Goal: Information Seeking & Learning: Learn about a topic

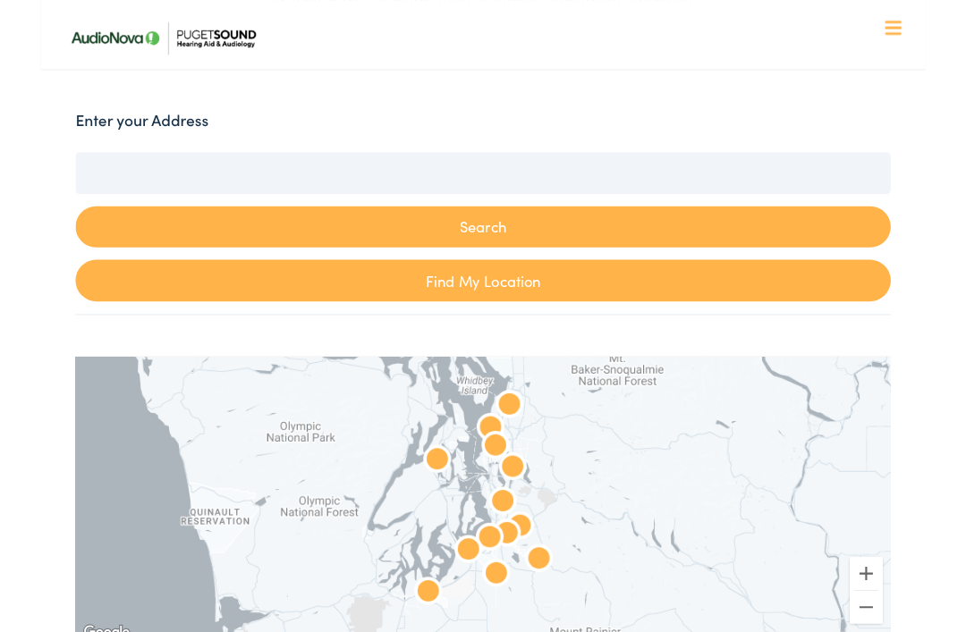
scroll to position [359, 0]
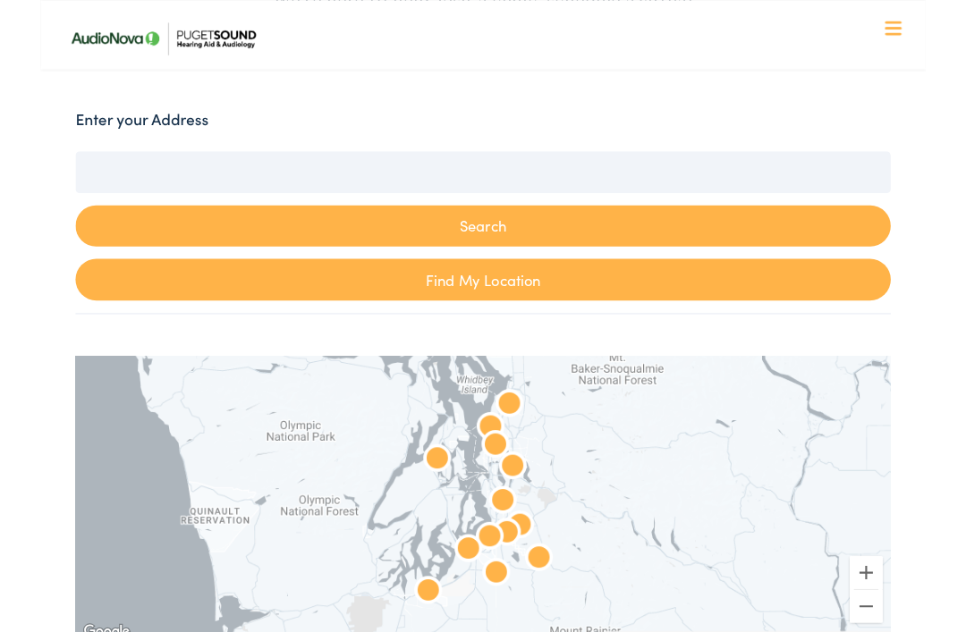
click at [519, 307] on link "Find My Location" at bounding box center [482, 306] width 889 height 46
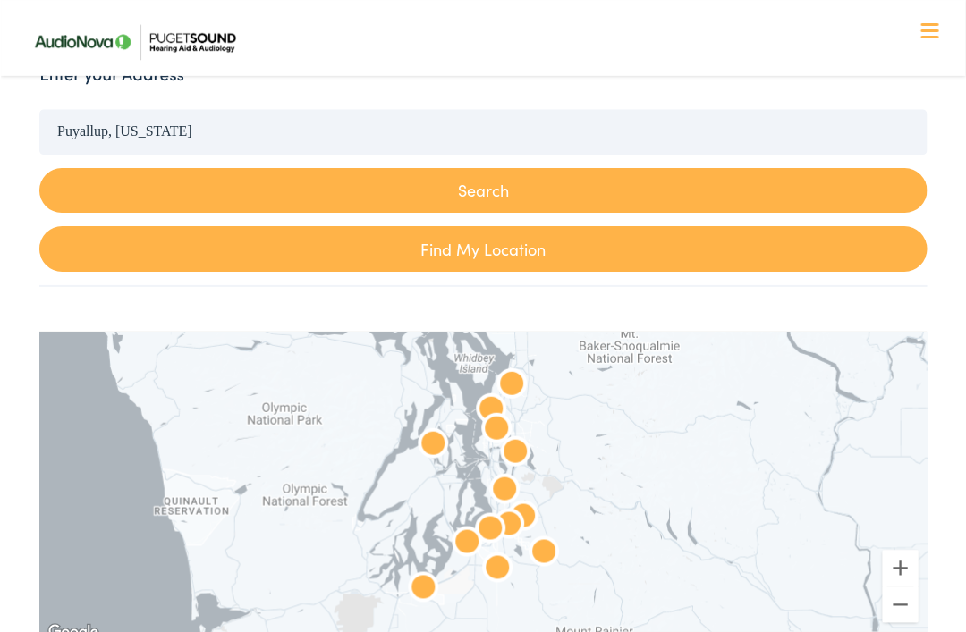
scroll to position [417, 0]
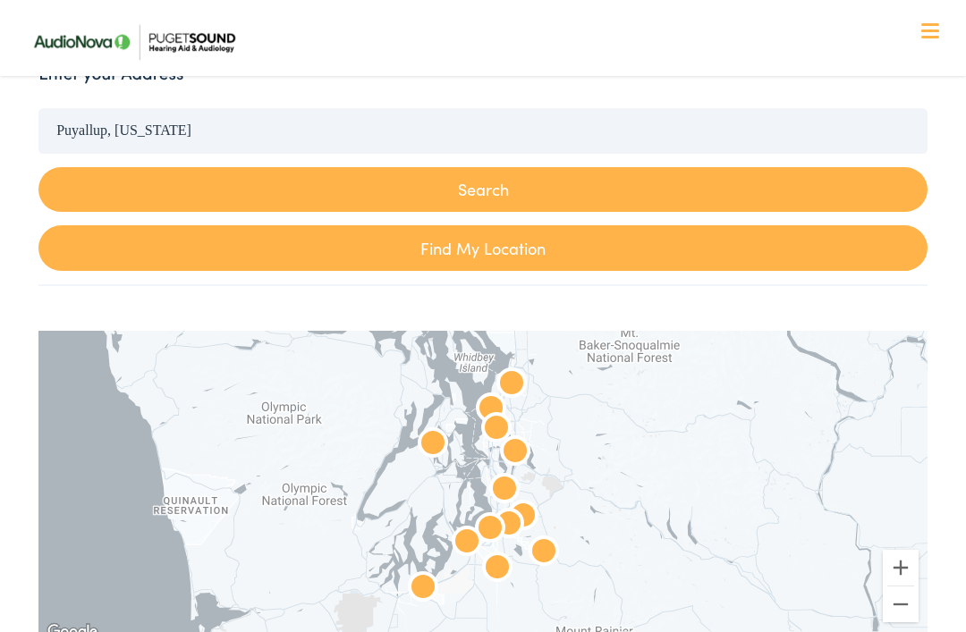
click at [508, 196] on button "Search" at bounding box center [482, 190] width 889 height 46
click at [500, 193] on button "Search" at bounding box center [482, 190] width 889 height 46
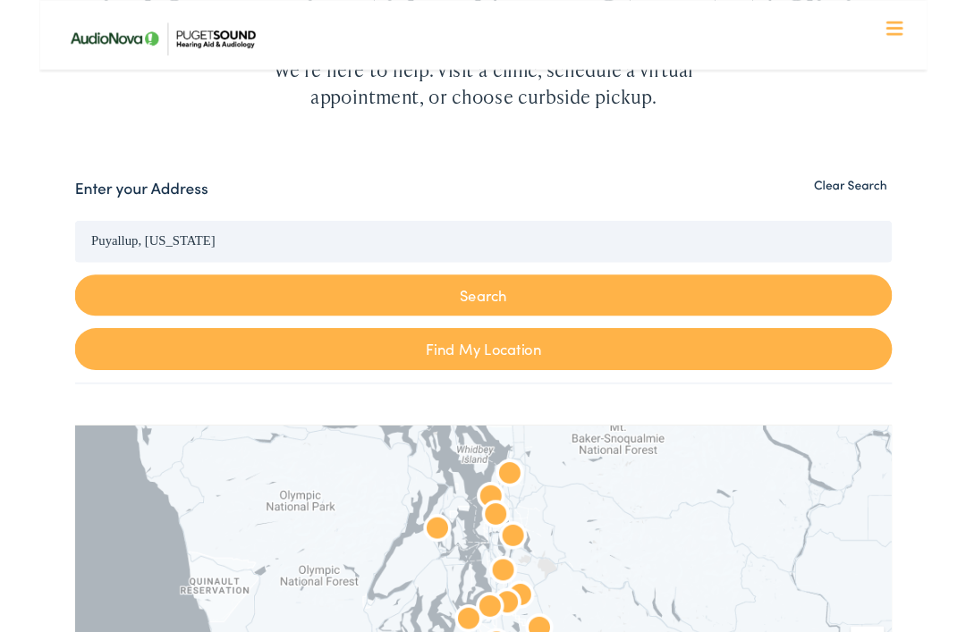
scroll to position [283, 0]
click at [615, 285] on input "Puyallup, [US_STATE]" at bounding box center [482, 263] width 889 height 45
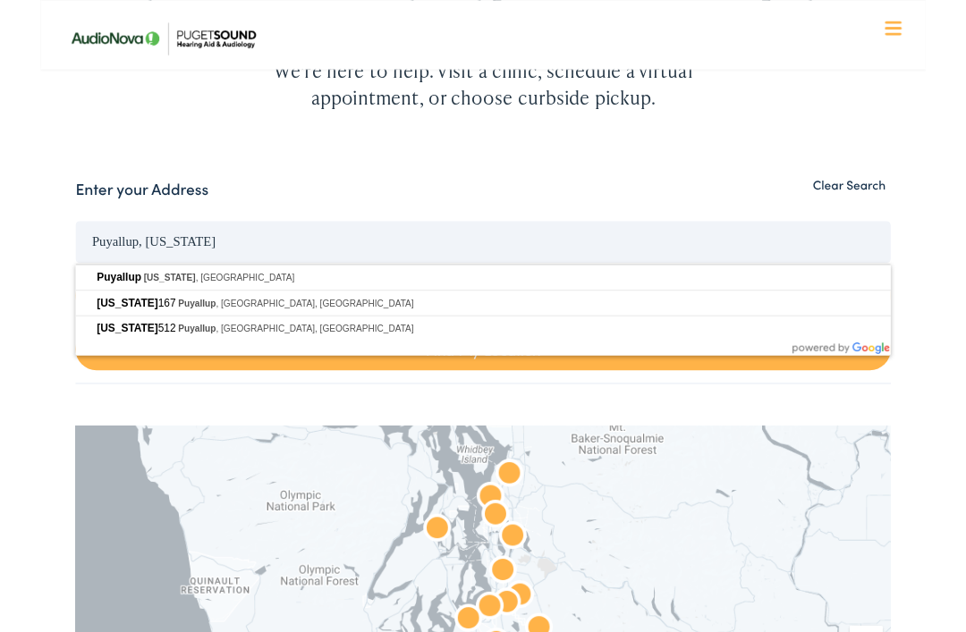
scroll to position [283, 0]
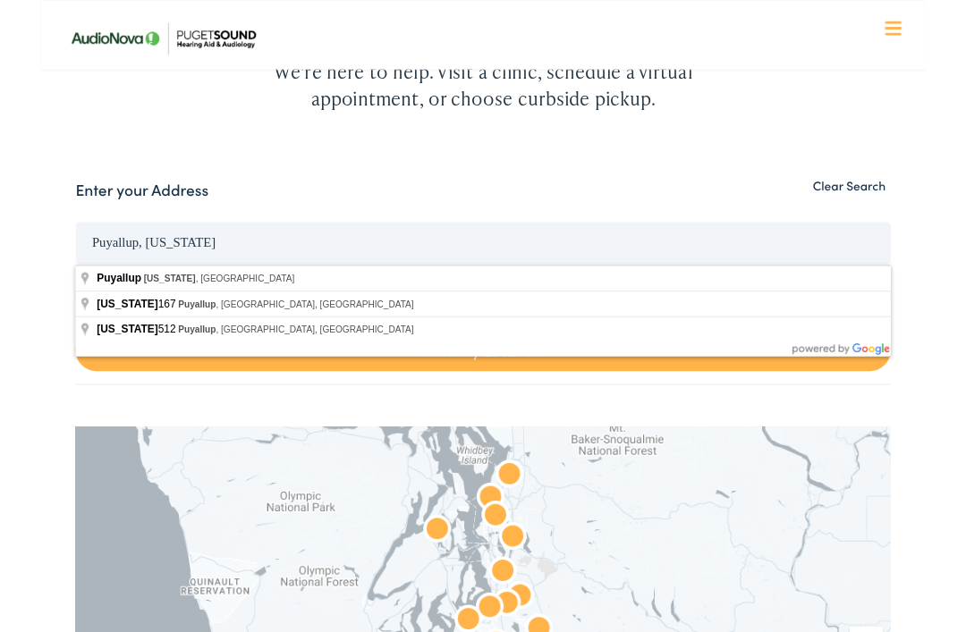
click at [628, 265] on input "Puyallup, [US_STATE]" at bounding box center [482, 264] width 889 height 45
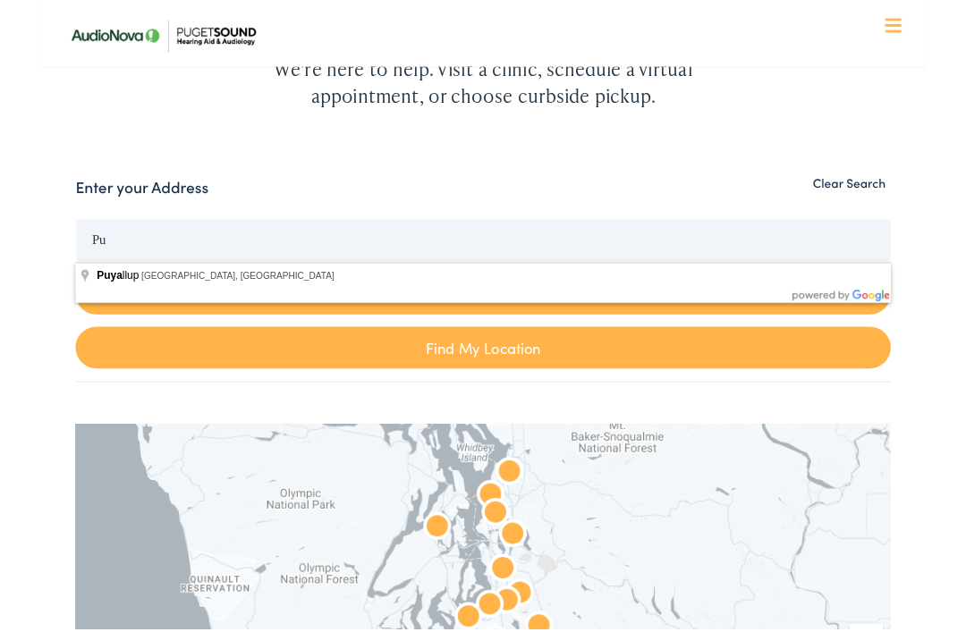
type input "P"
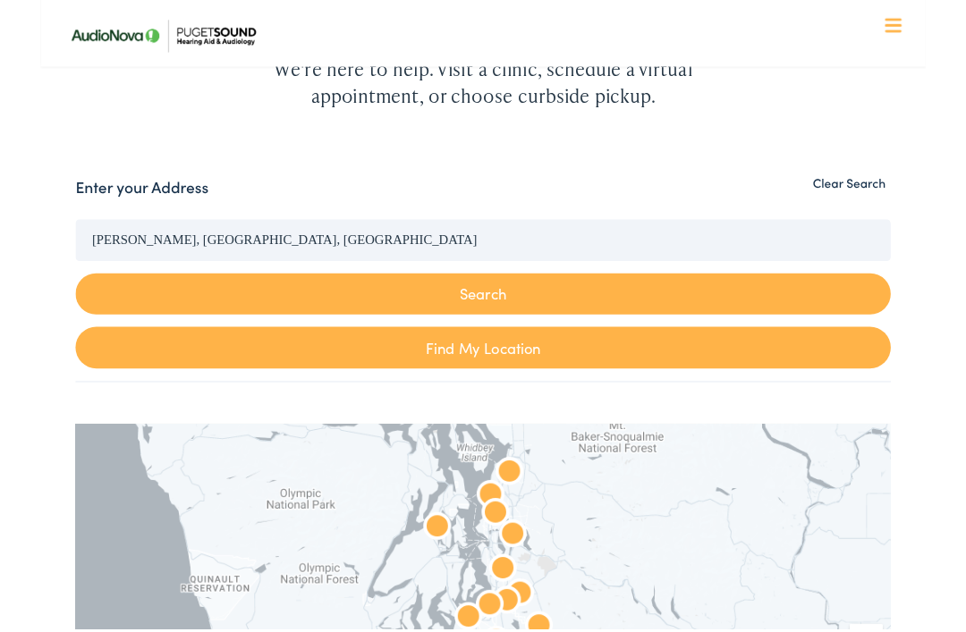
scroll to position [286, 0]
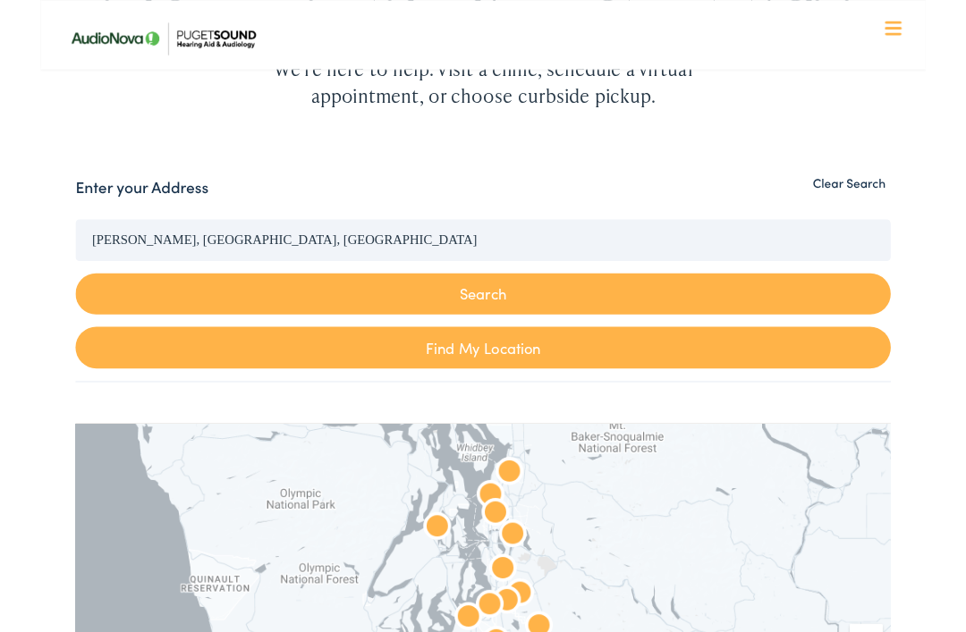
click at [532, 315] on button "Search" at bounding box center [482, 321] width 889 height 46
click at [549, 336] on button "Search" at bounding box center [482, 321] width 889 height 46
click at [483, 329] on button "Search" at bounding box center [482, 321] width 889 height 46
click at [561, 373] on link "Find My Location" at bounding box center [482, 379] width 889 height 46
type input "Puyallup, [US_STATE]"
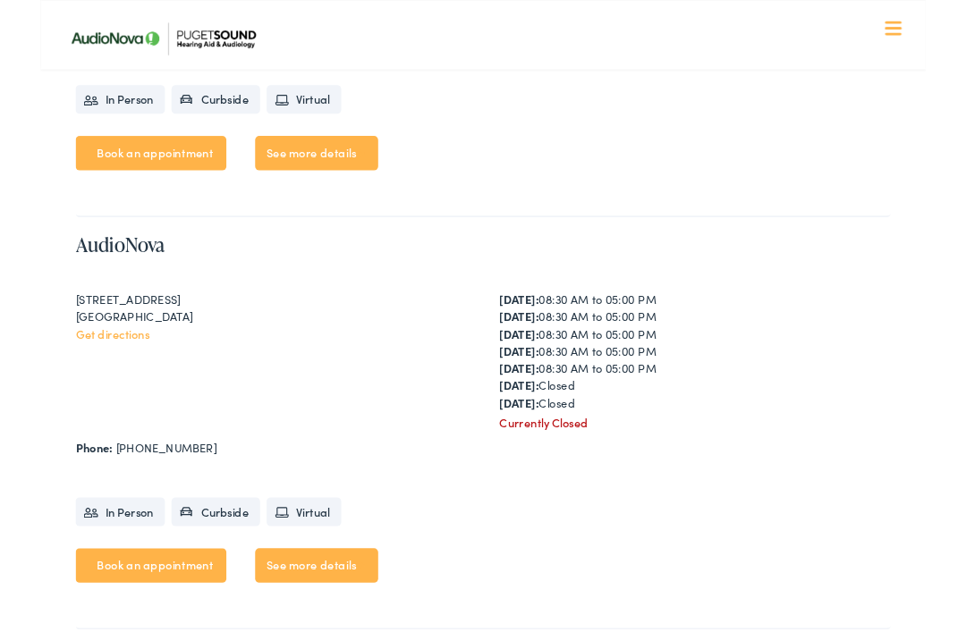
scroll to position [3059, 0]
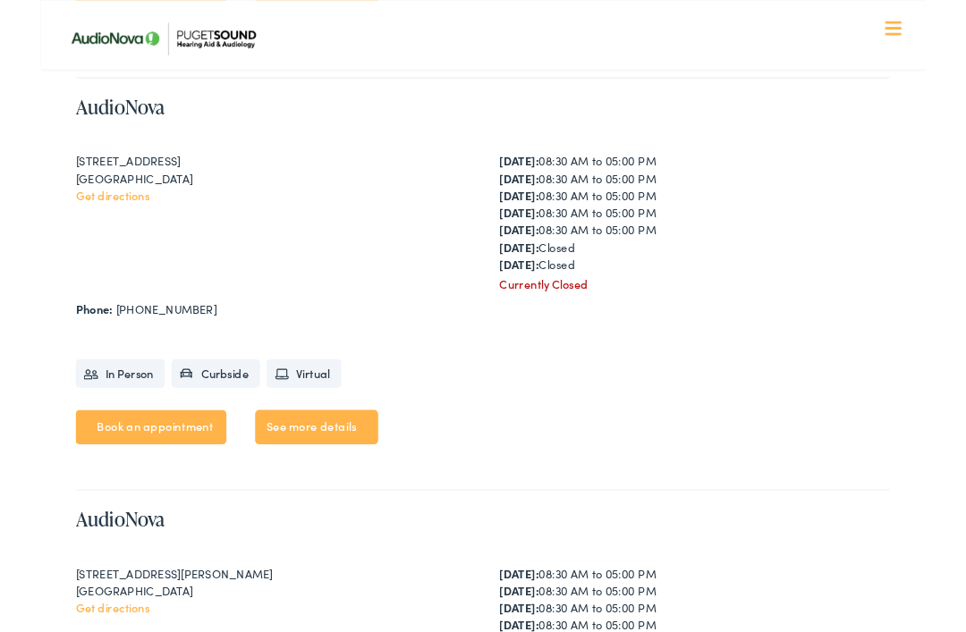
click at [873, 427] on ul "In Person Curbside Virtual" at bounding box center [482, 398] width 889 height 58
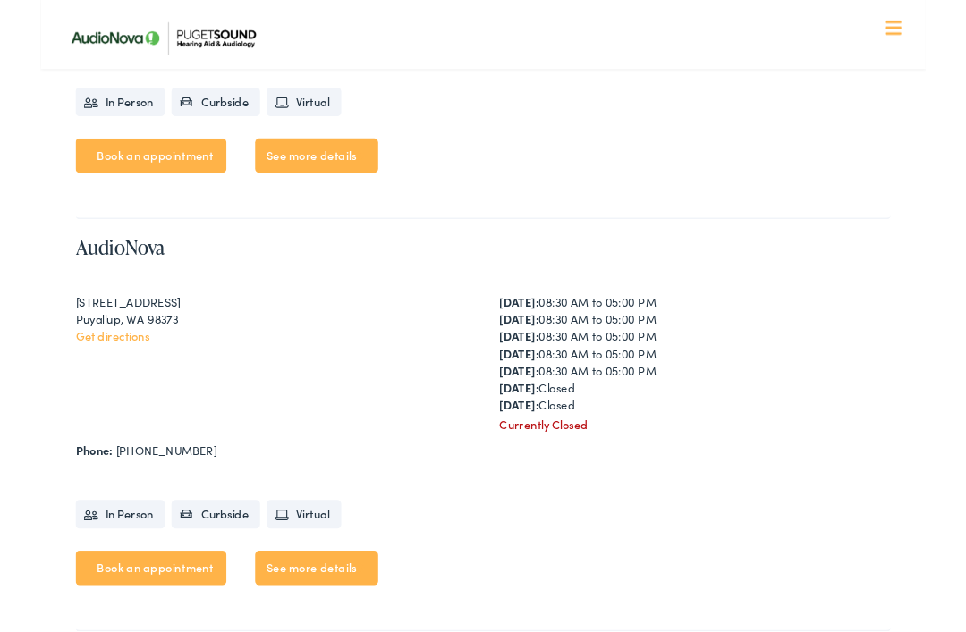
scroll to position [4408, 0]
click at [72, 375] on link "Get directions" at bounding box center [78, 366] width 80 height 18
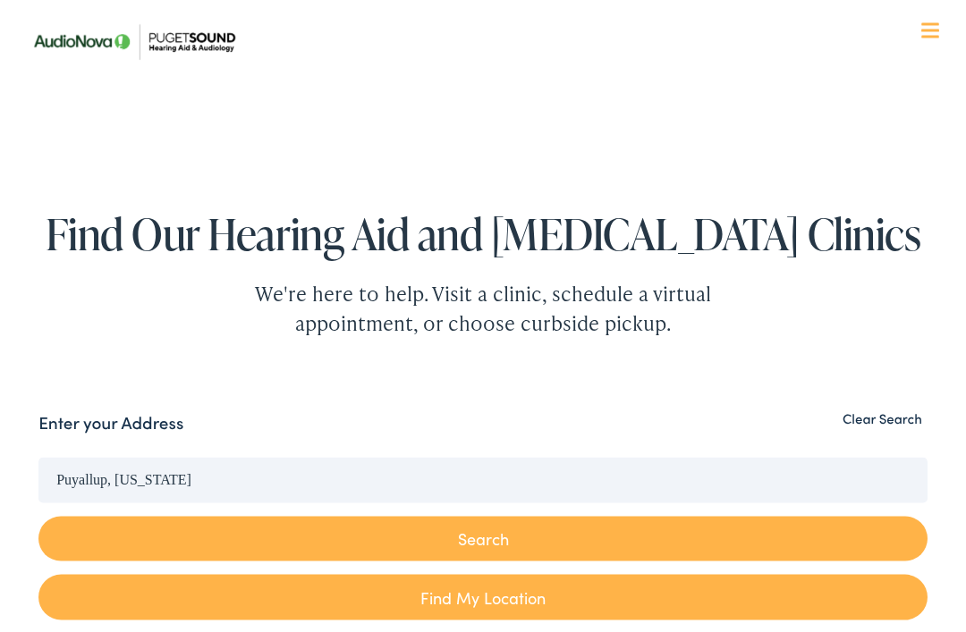
scroll to position [0, 0]
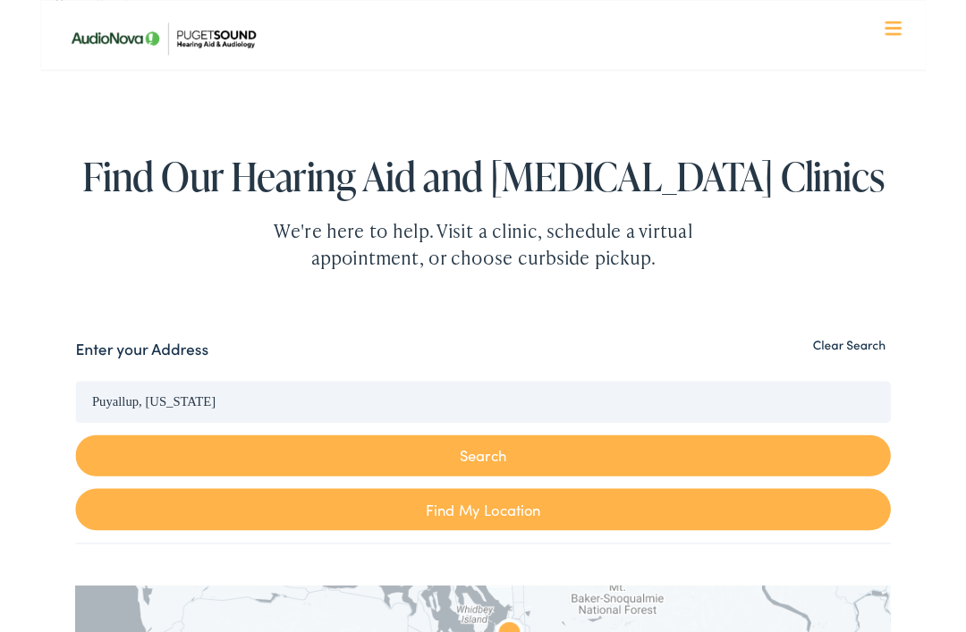
click at [587, 541] on link "Find My Location" at bounding box center [482, 556] width 889 height 46
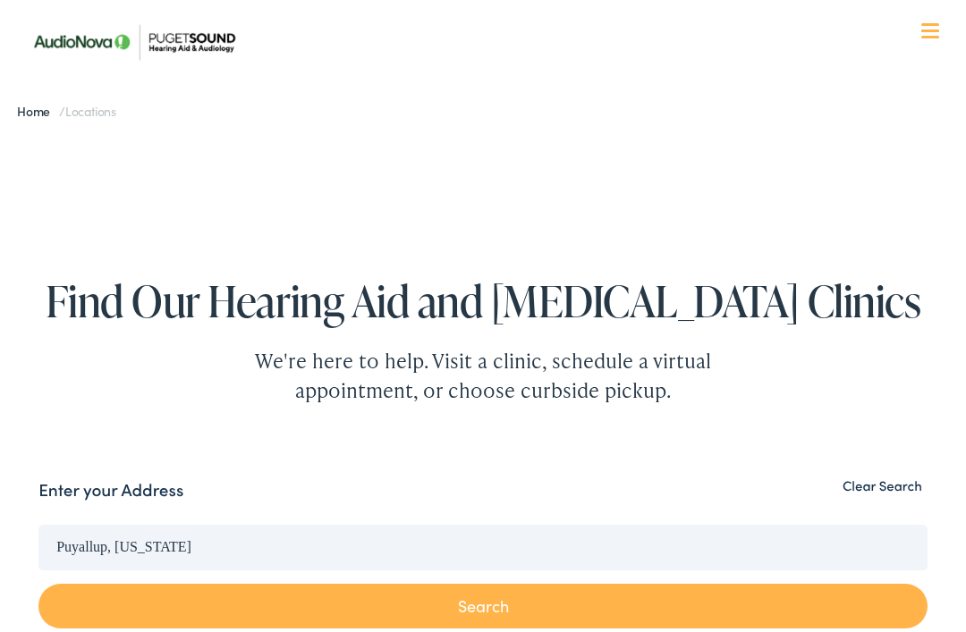
click at [95, 113] on span "Locations" at bounding box center [90, 111] width 51 height 18
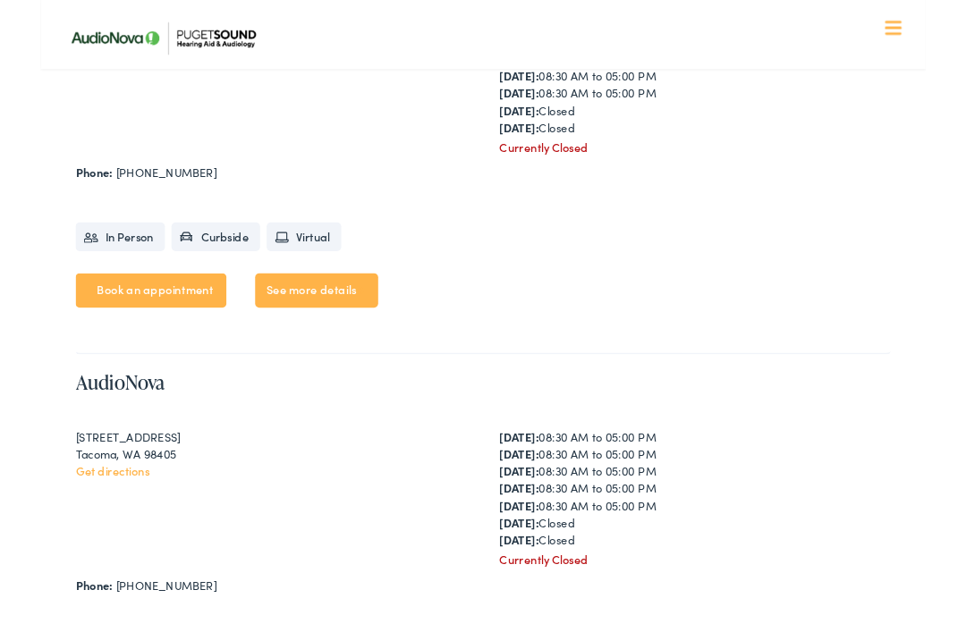
scroll to position [5608, 0]
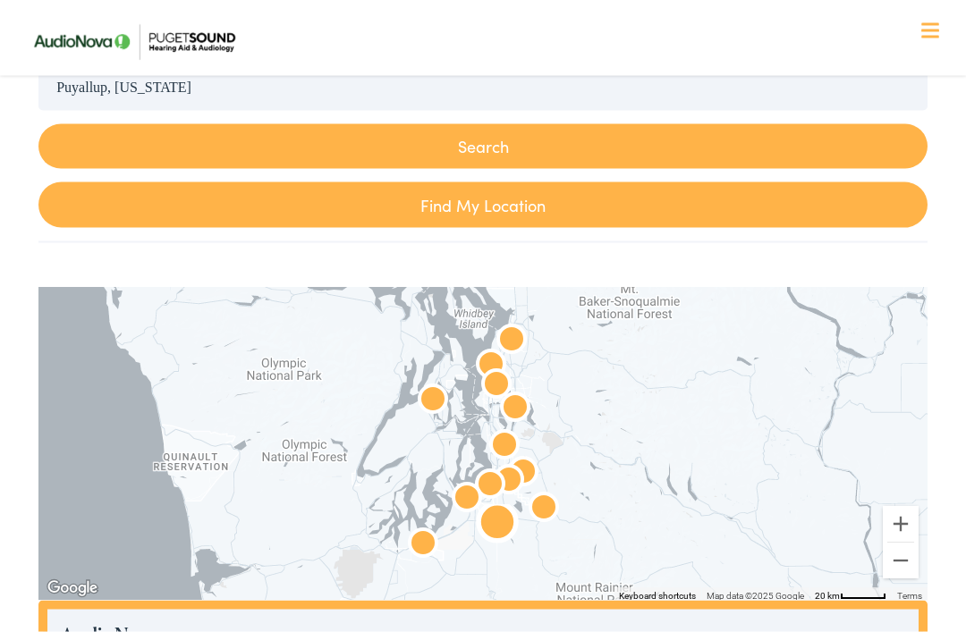
scroll to position [0, 0]
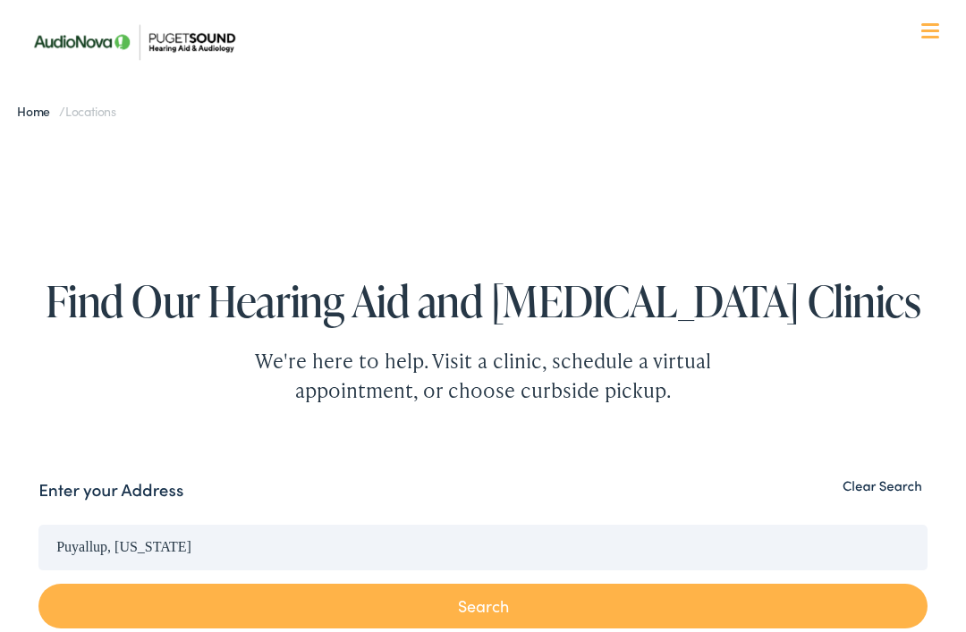
click at [932, 33] on div at bounding box center [930, 32] width 18 height 18
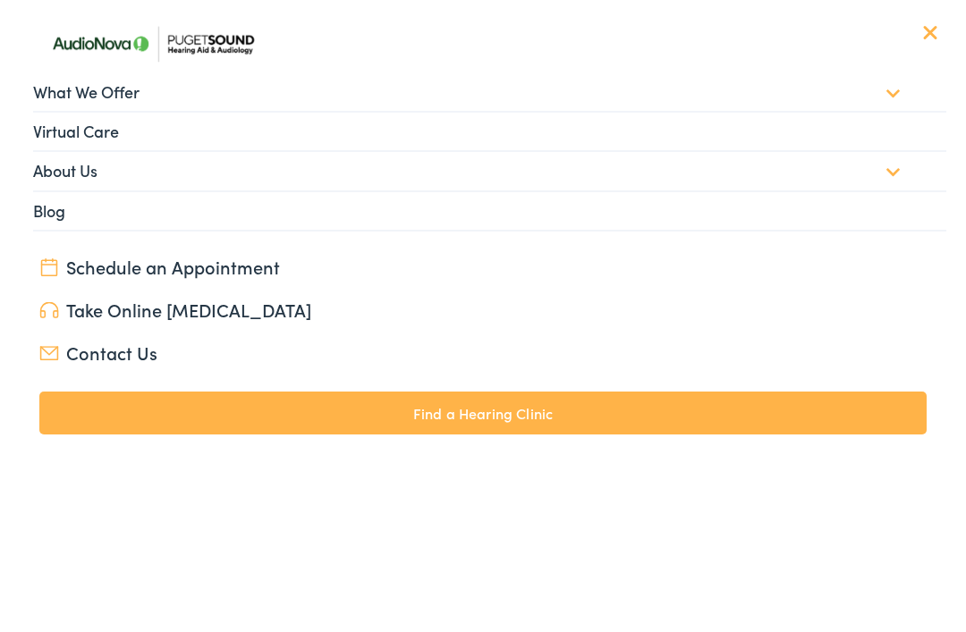
scroll to position [1, 0]
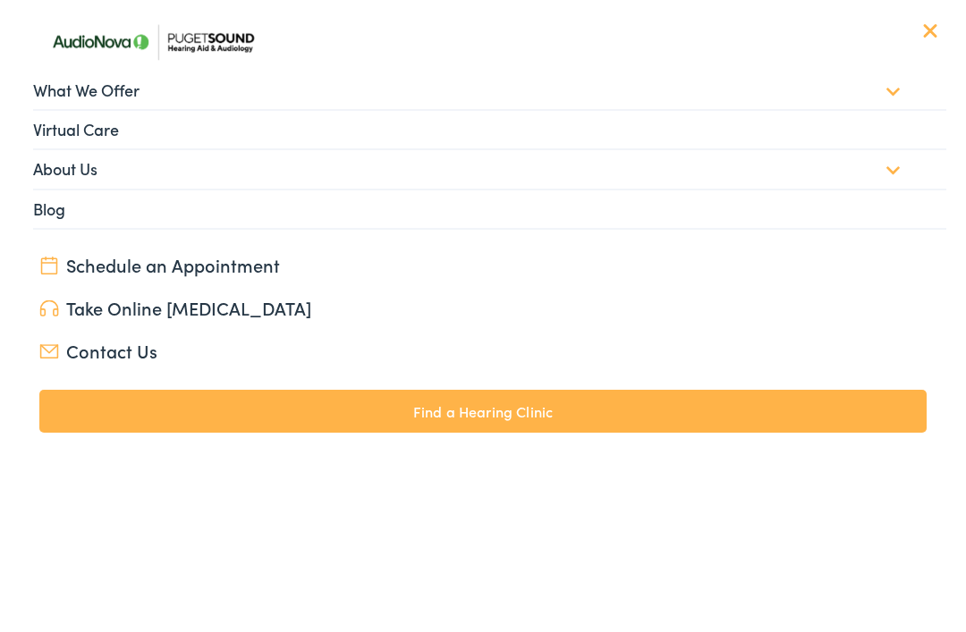
click at [892, 94] on link "What We Offer" at bounding box center [490, 91] width 914 height 38
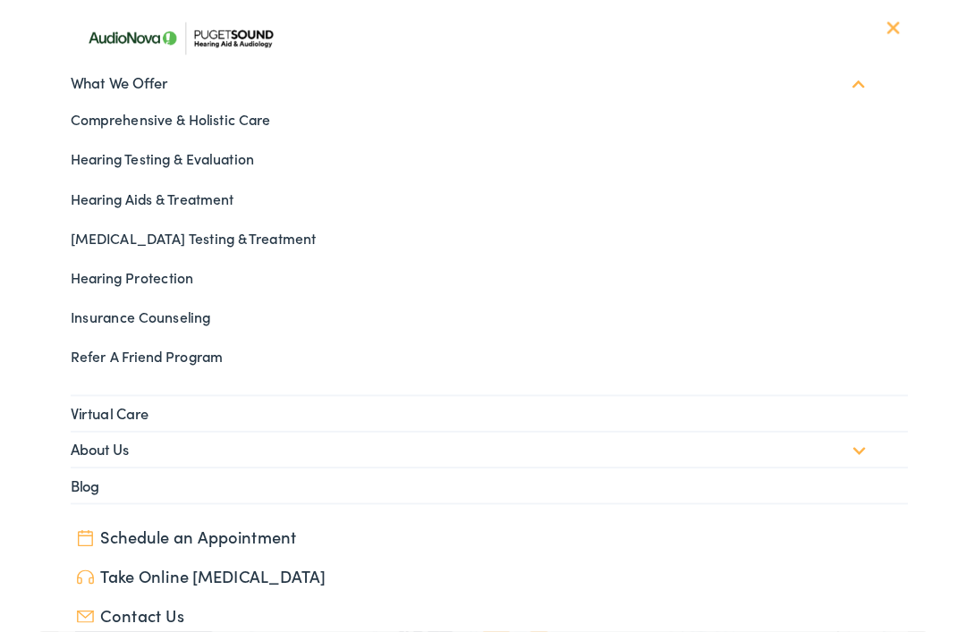
scroll to position [286, 0]
click at [55, 217] on link "Hearing Aids & Treatment" at bounding box center [483, 217] width 927 height 43
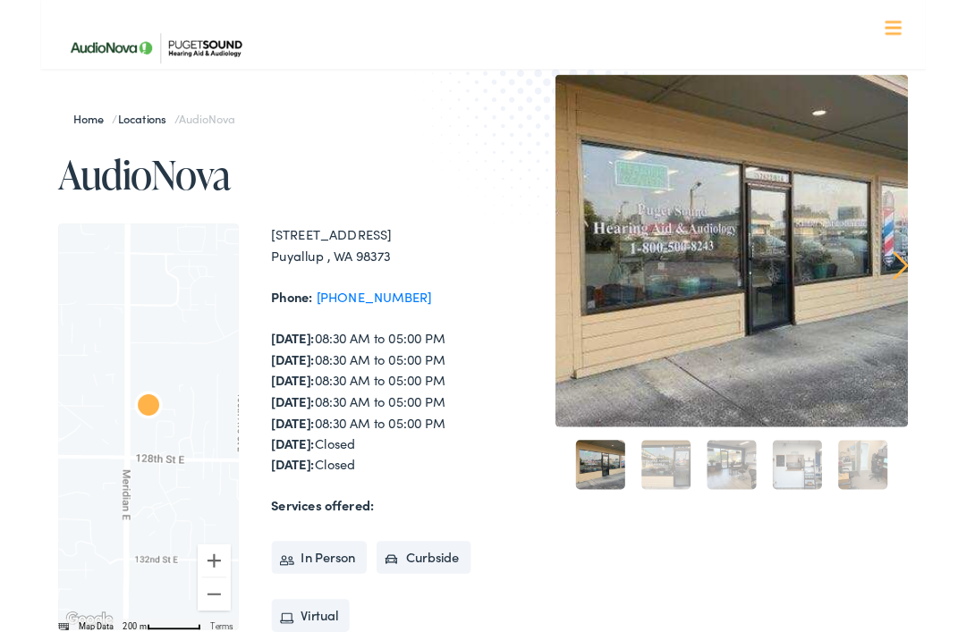
scroll to position [45, 0]
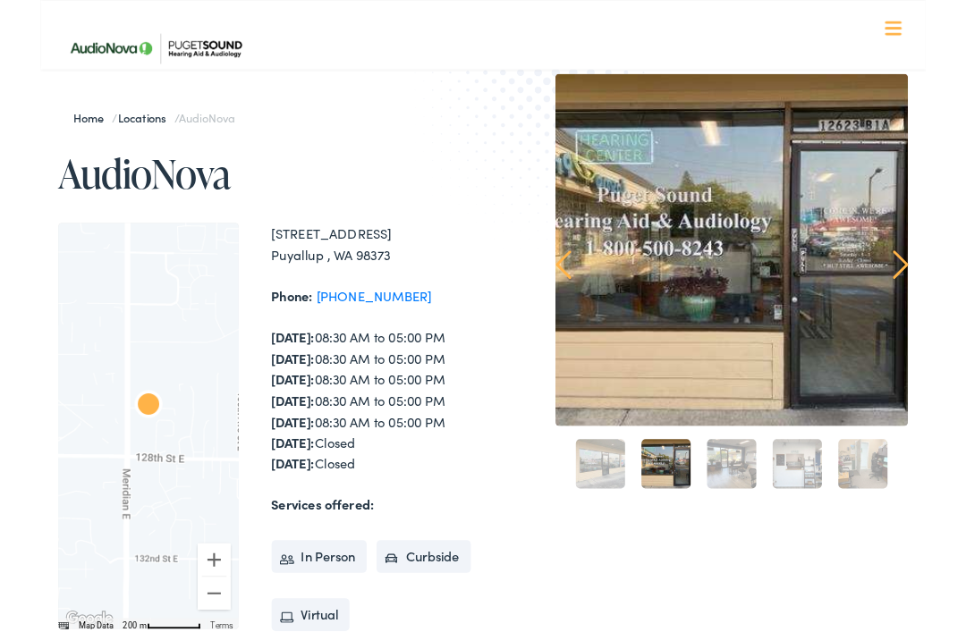
click at [946, 277] on link "Next" at bounding box center [938, 289] width 17 height 32
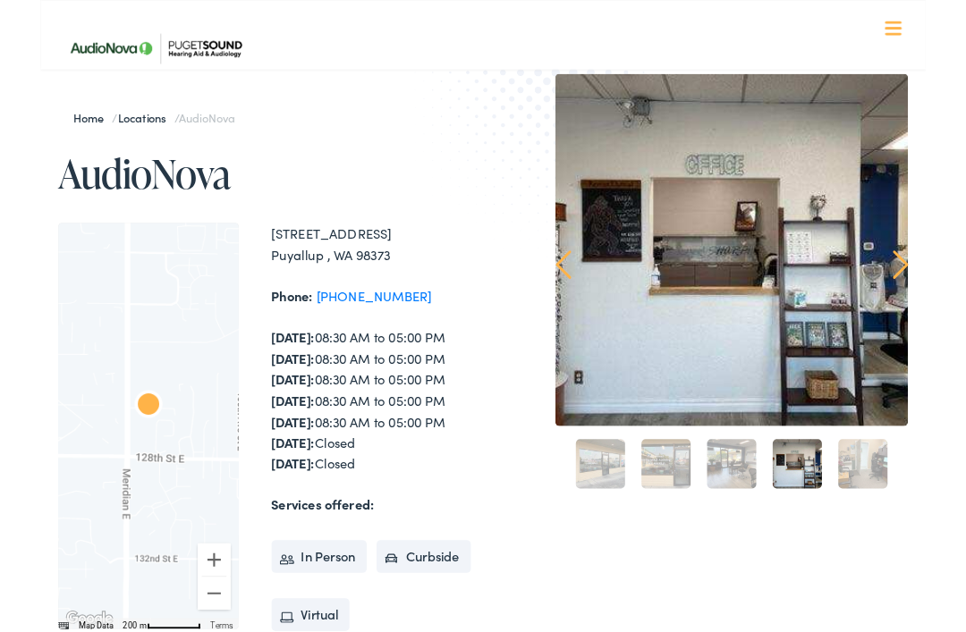
click at [946, 285] on link "Next" at bounding box center [938, 289] width 17 height 32
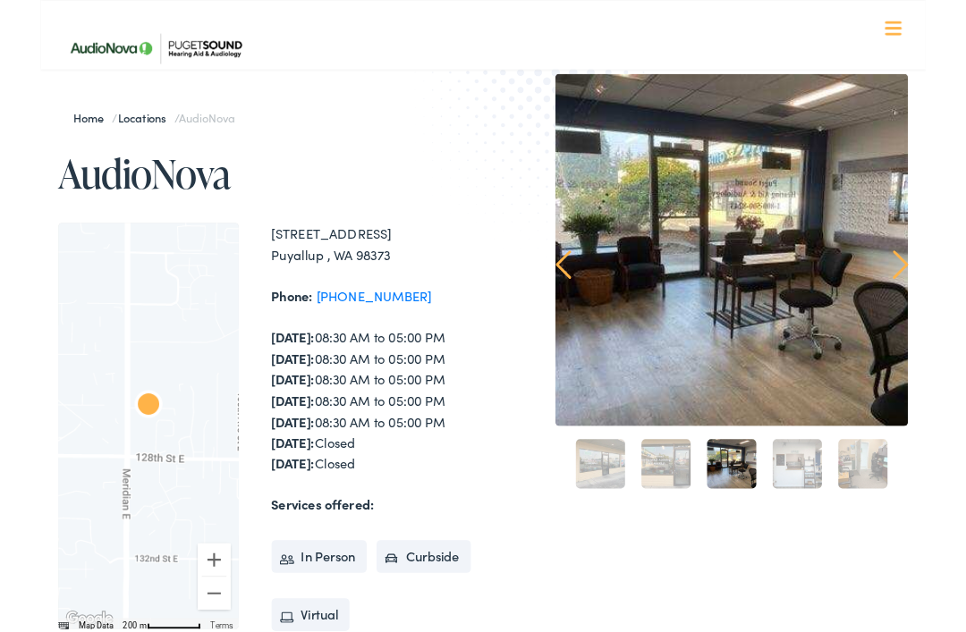
click at [579, 284] on img at bounding box center [753, 272] width 384 height 384
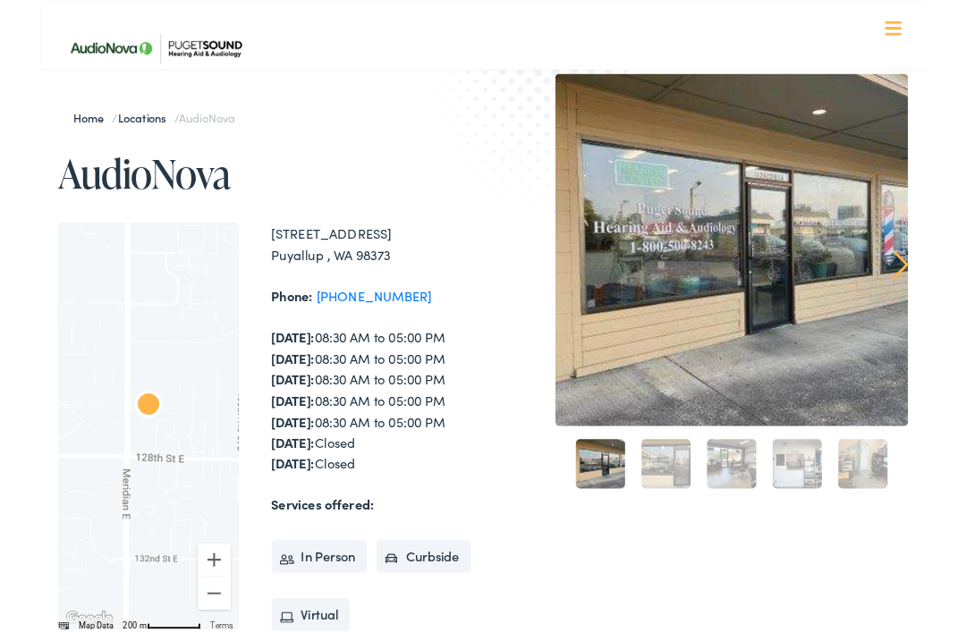
click at [324, 604] on li "In Person" at bounding box center [304, 607] width 105 height 36
click at [313, 608] on li "In Person" at bounding box center [304, 606] width 105 height 36
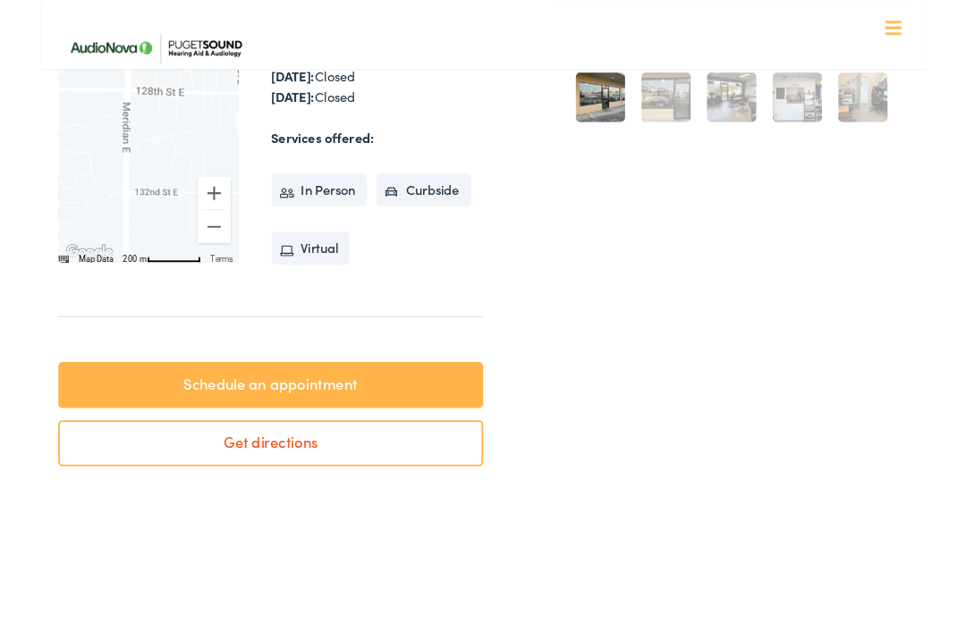
scroll to position [445, 0]
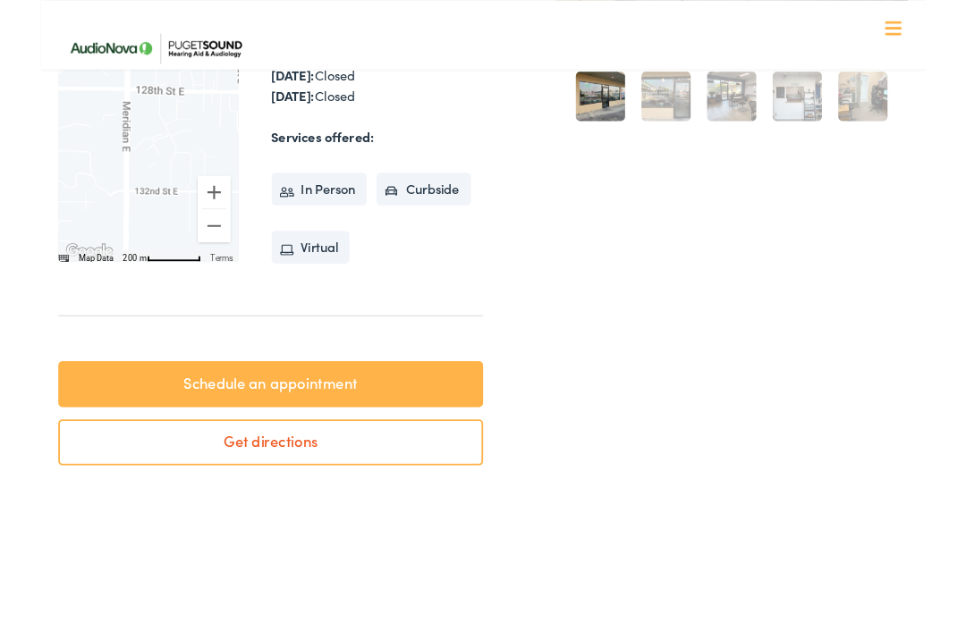
click at [303, 474] on link "Get directions" at bounding box center [251, 483] width 463 height 50
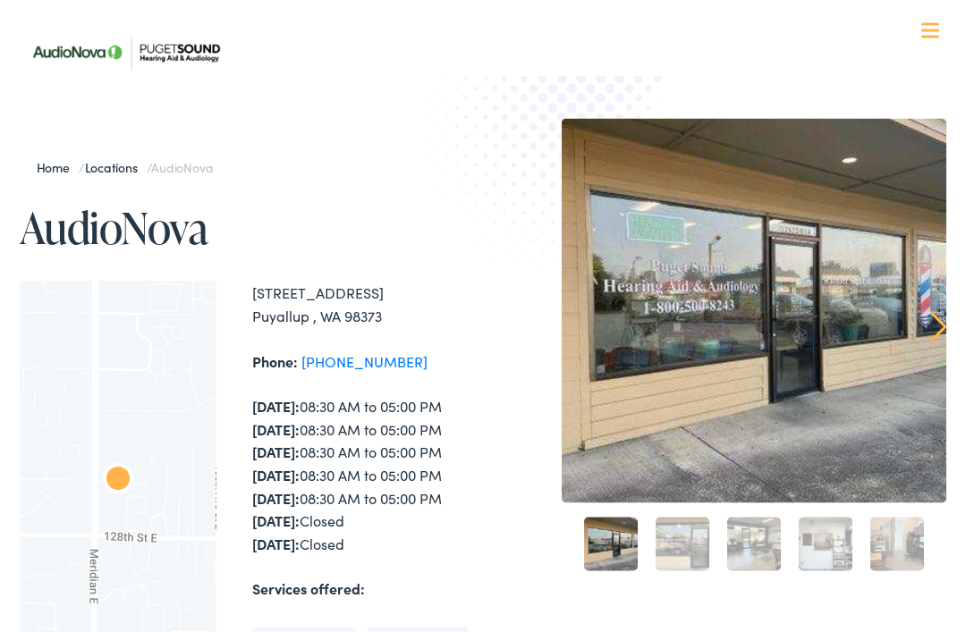
scroll to position [0, 0]
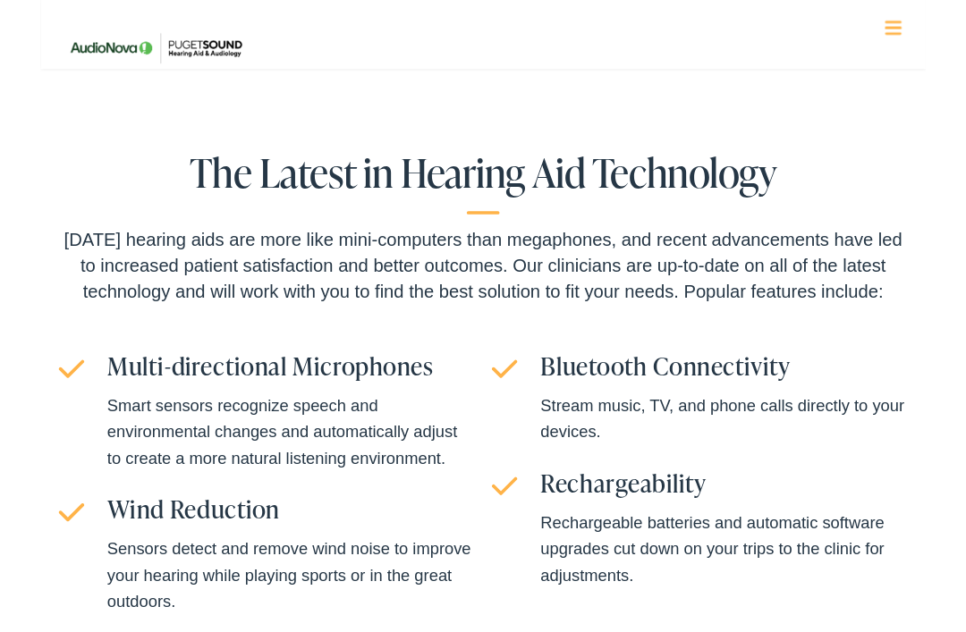
scroll to position [3952, 0]
click at [898, 433] on ul "Multi-directional Microphones Smart sensors recognize speech and environmental …" at bounding box center [483, 531] width 927 height 299
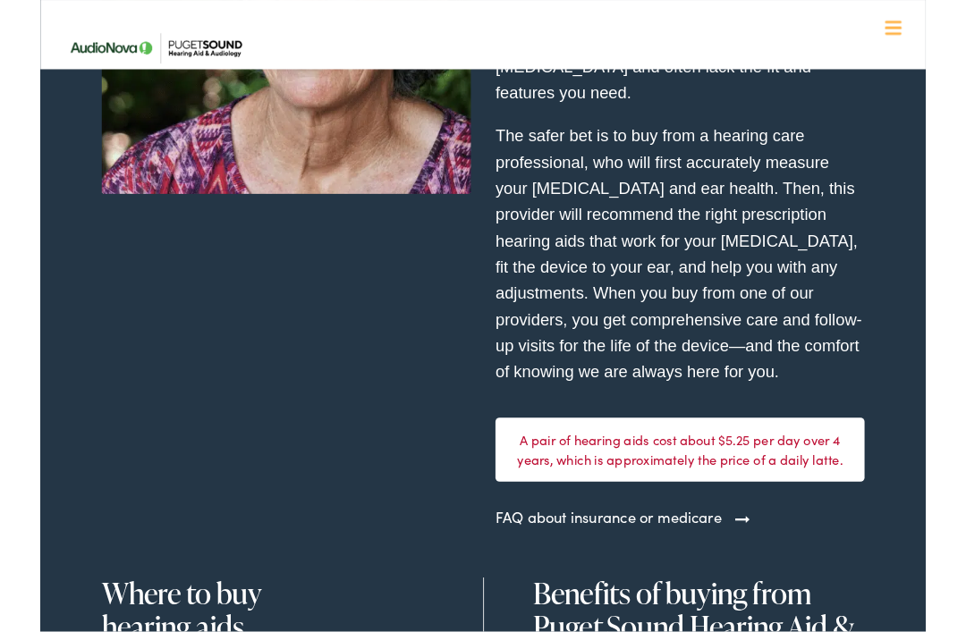
scroll to position [4914, 0]
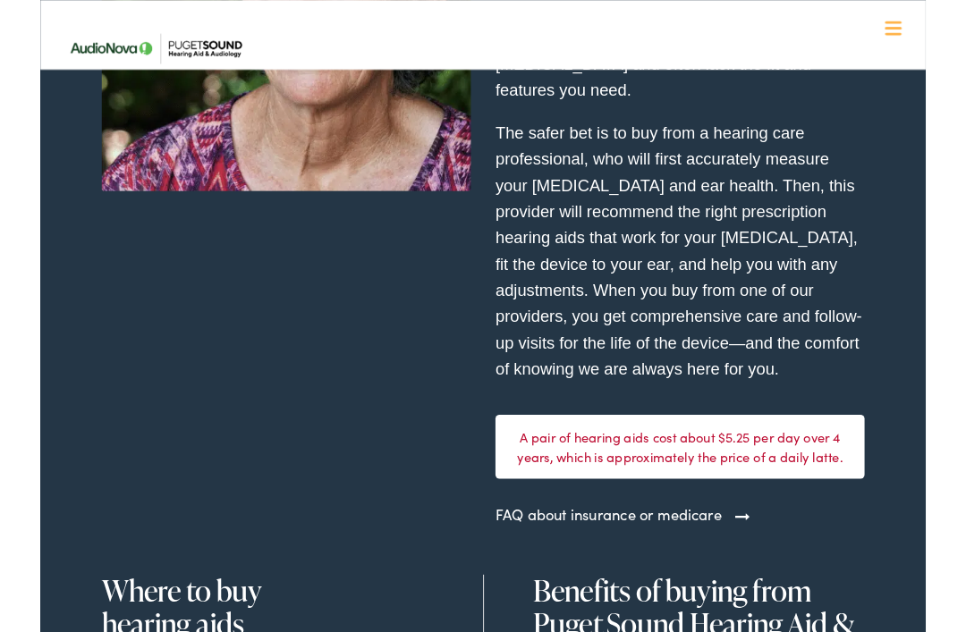
click at [723, 549] on link "FAQ about insurance or medicare" at bounding box center [619, 561] width 247 height 24
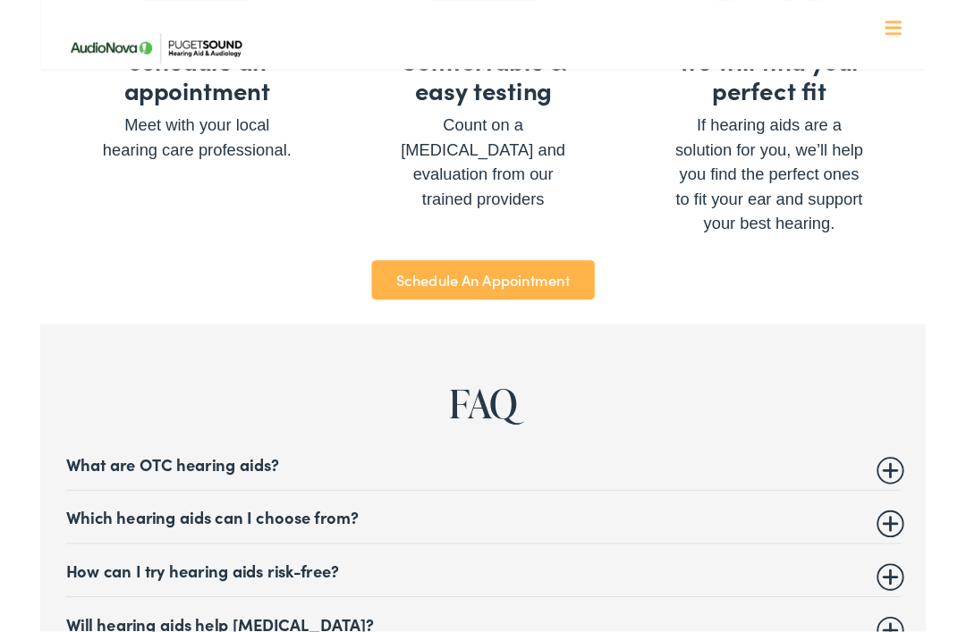
scroll to position [6454, 0]
click at [926, 553] on summary "Which hearing aids can I choose from?" at bounding box center [483, 563] width 910 height 21
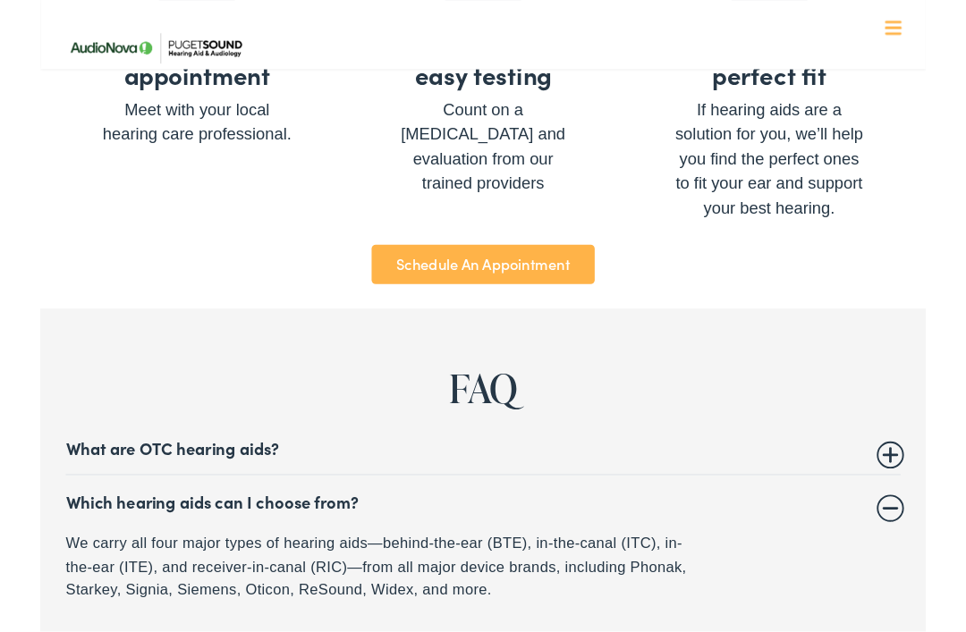
scroll to position [6473, 0]
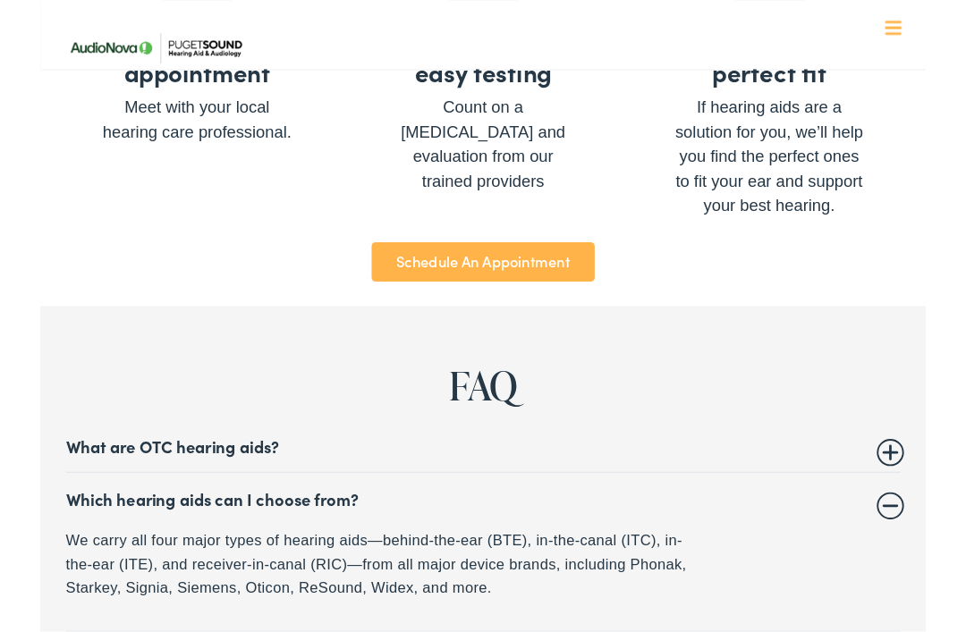
click at [850, 578] on div "We carry all four major types of hearing aids—behind-the-ear (BTE), in-the-cana…" at bounding box center [483, 616] width 910 height 77
click at [926, 534] on summary "Which hearing aids can I choose from?" at bounding box center [483, 544] width 910 height 21
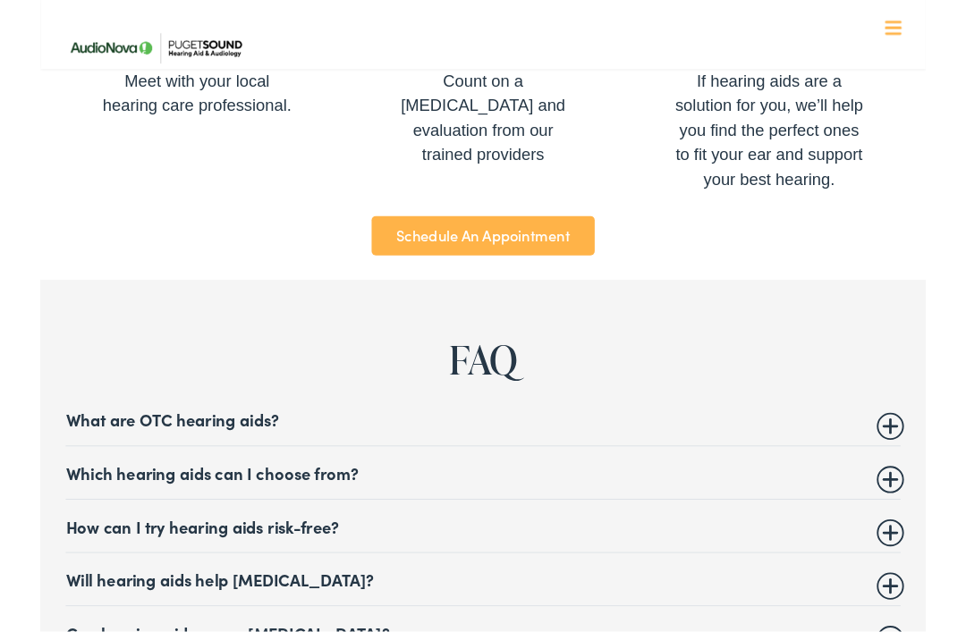
scroll to position [6502, 0]
click at [931, 562] on summary "How can I try hearing aids risk-free?" at bounding box center [483, 572] width 910 height 21
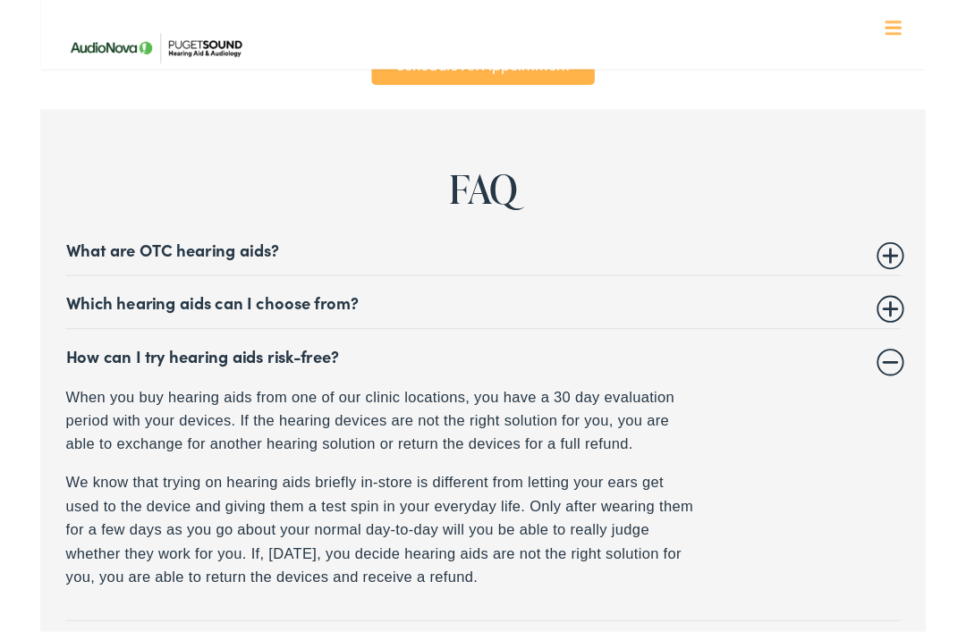
scroll to position [6681, 0]
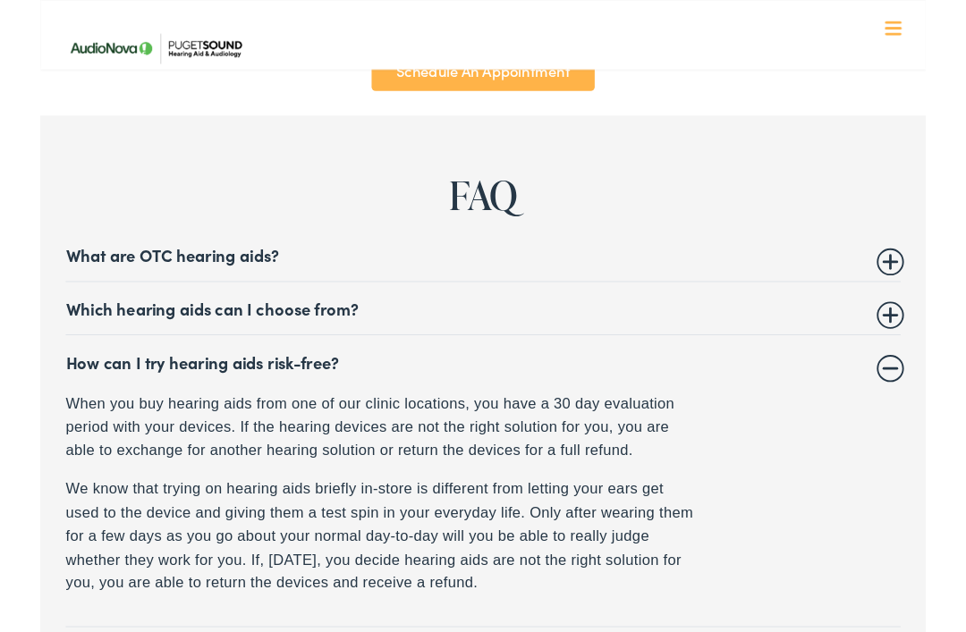
click at [926, 384] on summary "How can I try hearing aids risk-free?" at bounding box center [483, 394] width 910 height 21
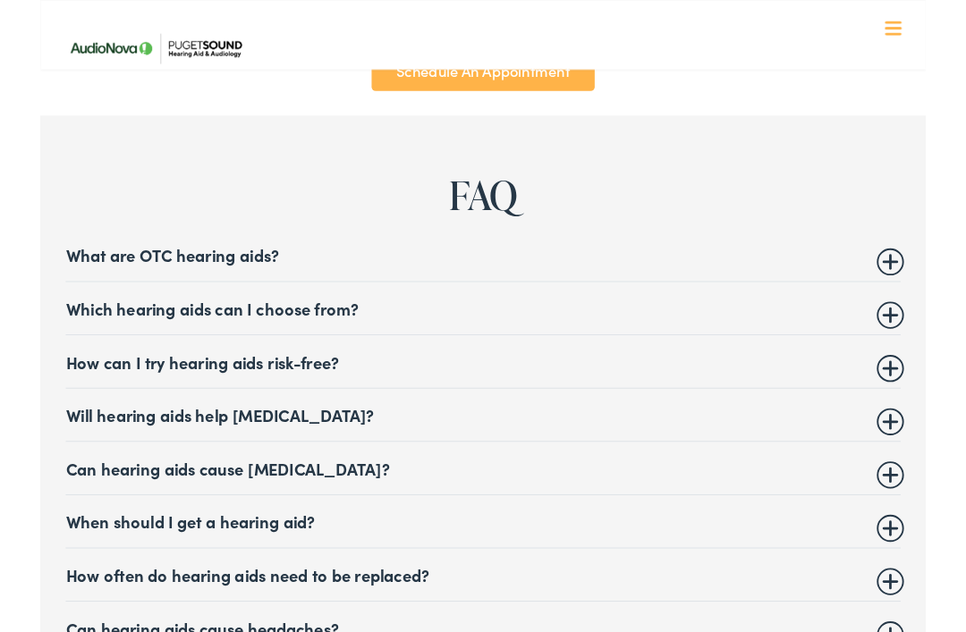
click at [927, 442] on summary "Will hearing aids help tinnitus?" at bounding box center [483, 452] width 910 height 21
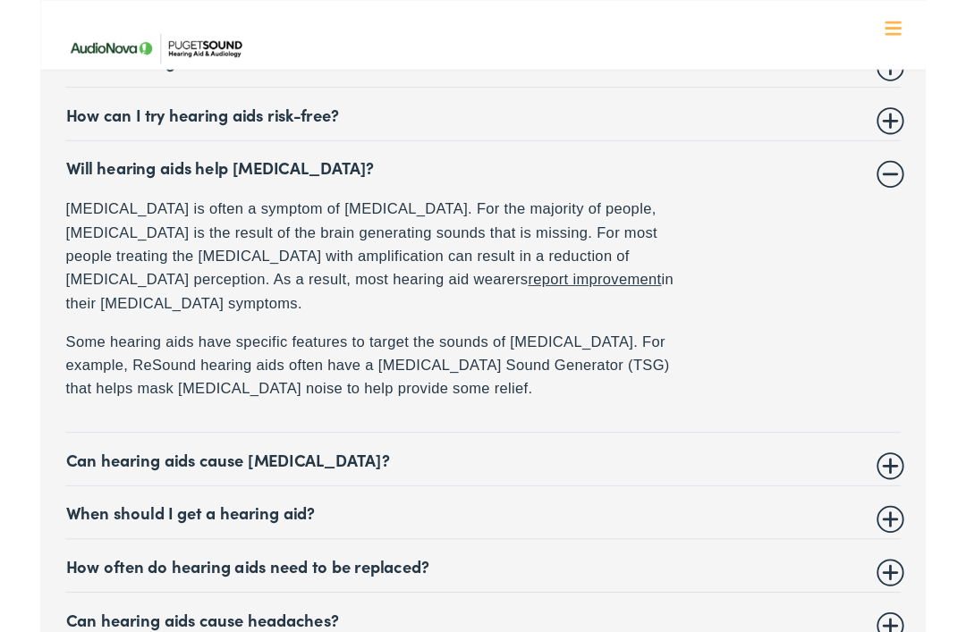
scroll to position [6952, 0]
click at [807, 335] on div "Tinnitus is often a symptom of hearing loss. For the majority of people, tinnit…" at bounding box center [483, 326] width 910 height 222
click at [794, 352] on details "Will hearing aids help tinnitus? Tinnitus is often a symptom of hearing loss. F…" at bounding box center [483, 312] width 910 height 318
click at [799, 340] on div "Tinnitus is often a symptom of hearing loss. For the majority of people, tinnit…" at bounding box center [483, 326] width 910 height 222
click at [930, 171] on summary "Will hearing aids help tinnitus?" at bounding box center [483, 181] width 910 height 21
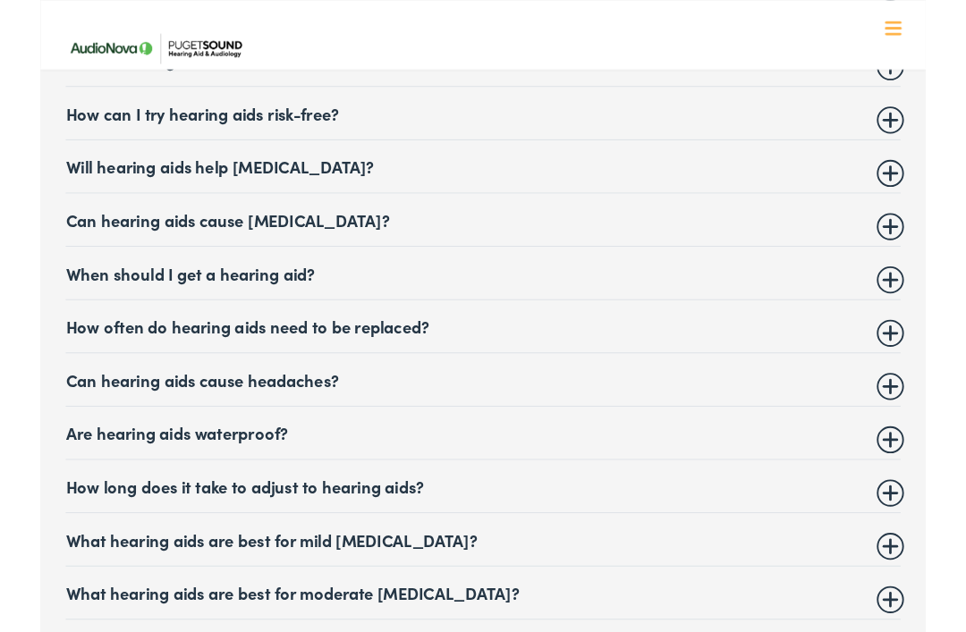
click at [935, 229] on summary "Can hearing aids cause vertigo?" at bounding box center [483, 239] width 910 height 21
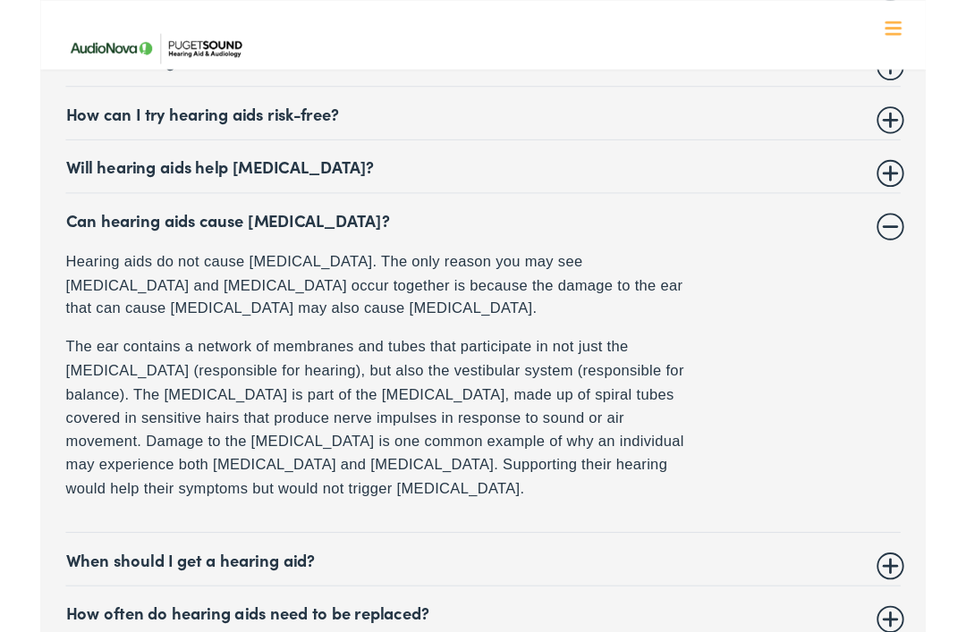
click at [823, 289] on div "Hearing aids do not cause vertigo. The only reason you may see hearing loss and…" at bounding box center [483, 410] width 910 height 274
click at [930, 229] on summary "Can hearing aids cause vertigo?" at bounding box center [483, 239] width 910 height 21
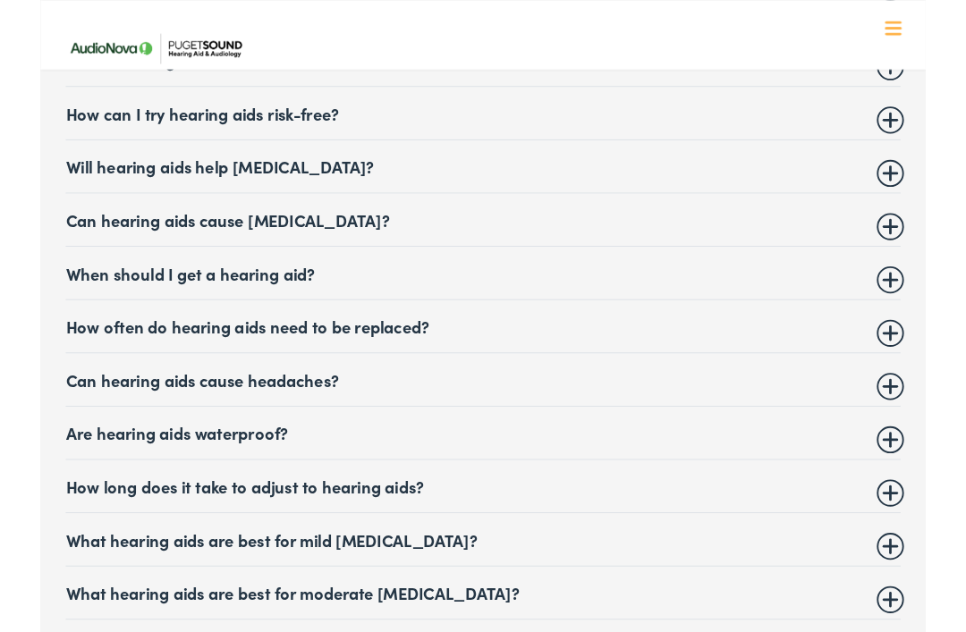
click at [925, 287] on summary "When should I get a hearing aid?" at bounding box center [483, 297] width 910 height 21
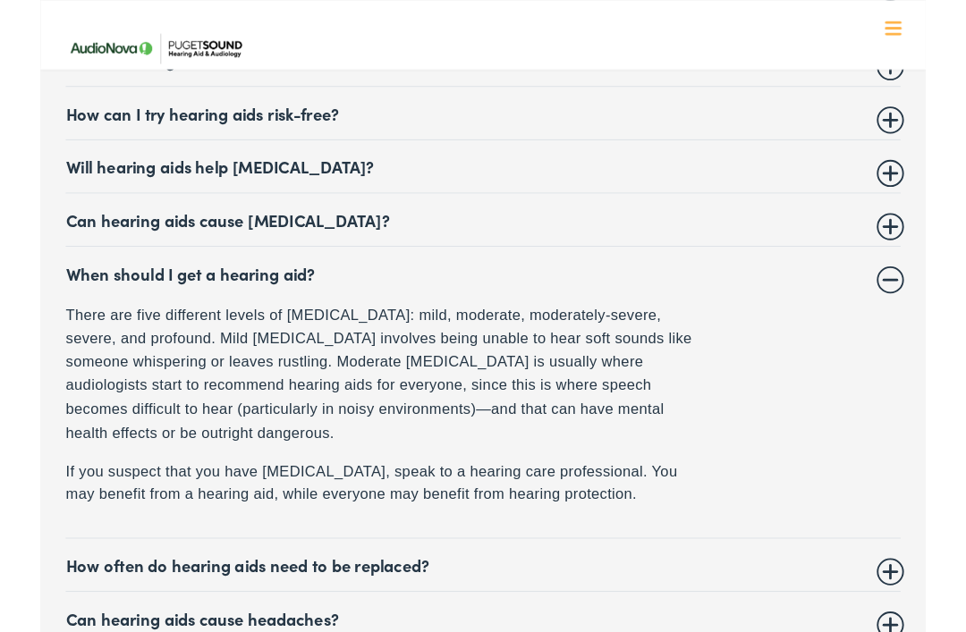
click at [930, 287] on summary "When should I get a hearing aid?" at bounding box center [483, 297] width 910 height 21
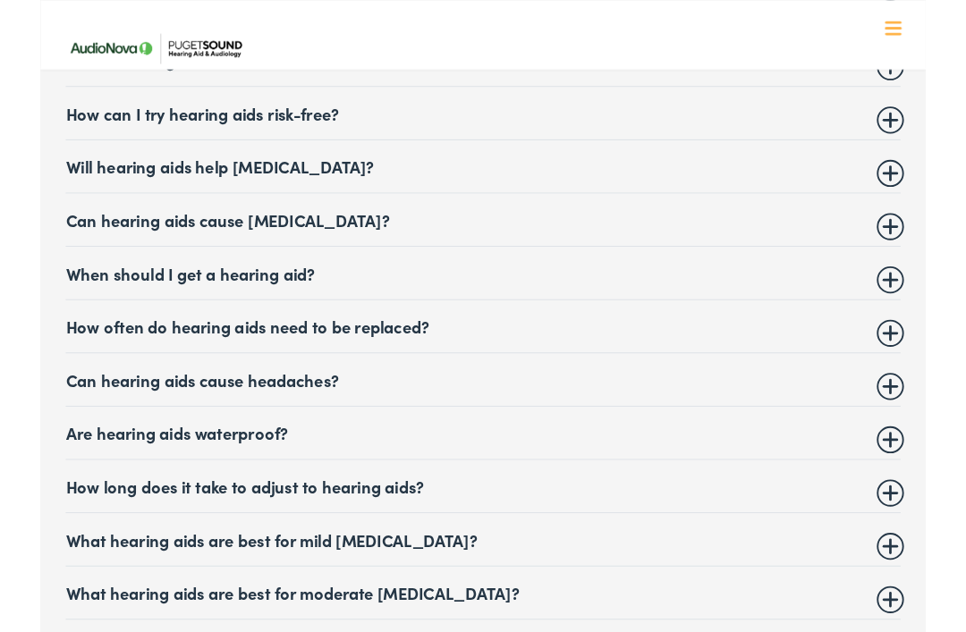
click at [442, 345] on summary "How often do hearing aids need to be replaced?" at bounding box center [483, 355] width 910 height 21
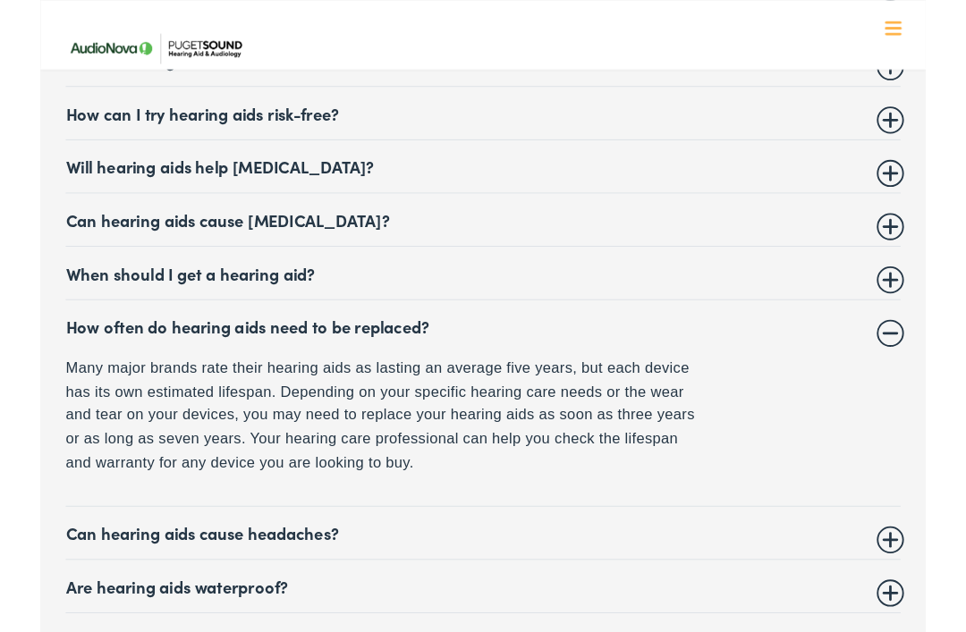
click at [916, 570] on summary "Can hearing aids cause headaches?" at bounding box center [483, 580] width 910 height 21
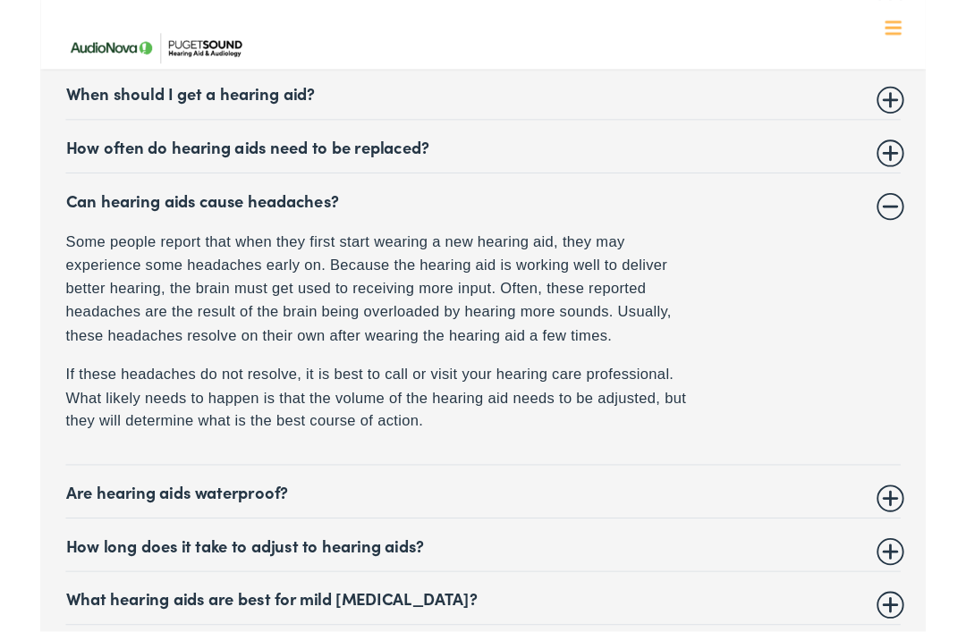
scroll to position [7152, 0]
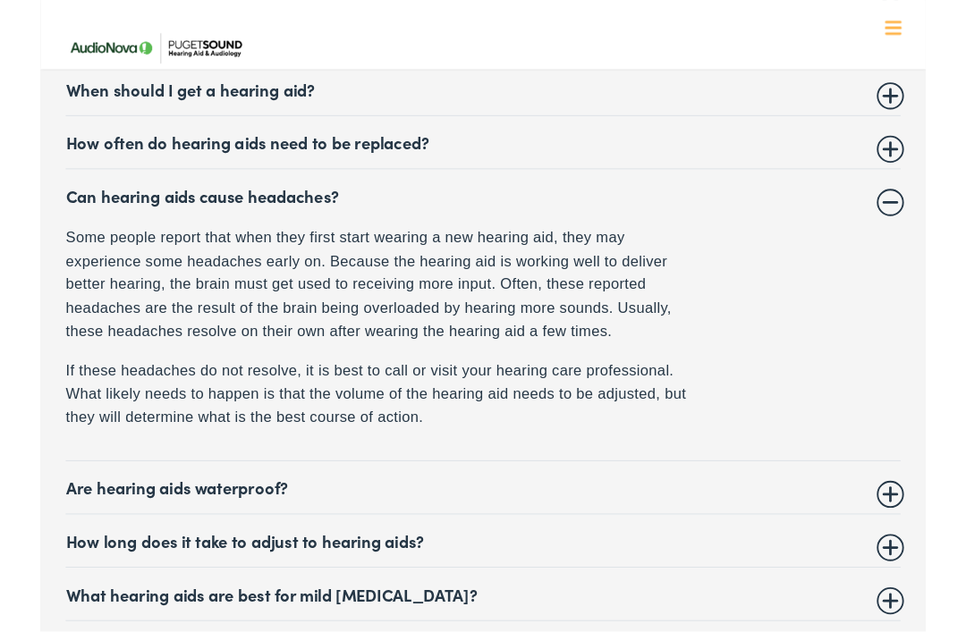
click at [931, 203] on summary "Can hearing aids cause headaches?" at bounding box center [483, 213] width 910 height 21
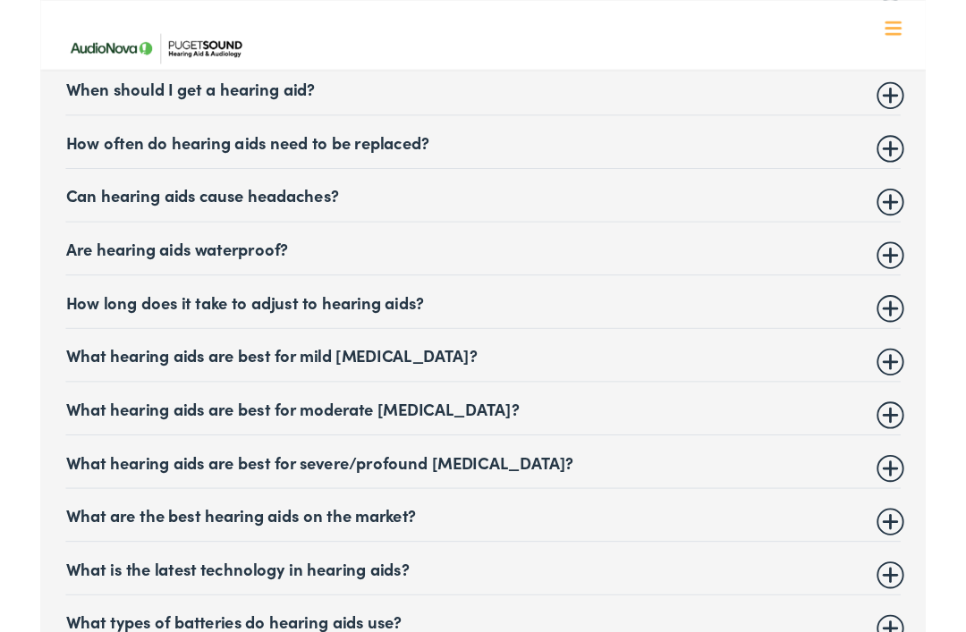
click at [930, 260] on summary "Are hearing aids waterproof?" at bounding box center [483, 270] width 910 height 21
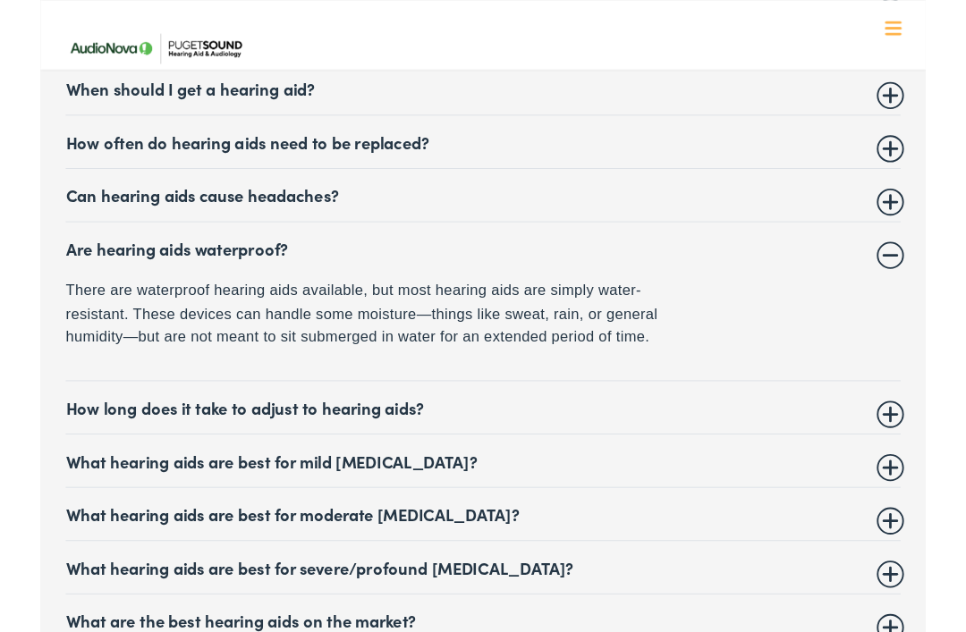
click at [924, 260] on summary "Are hearing aids waterproof?" at bounding box center [483, 270] width 910 height 21
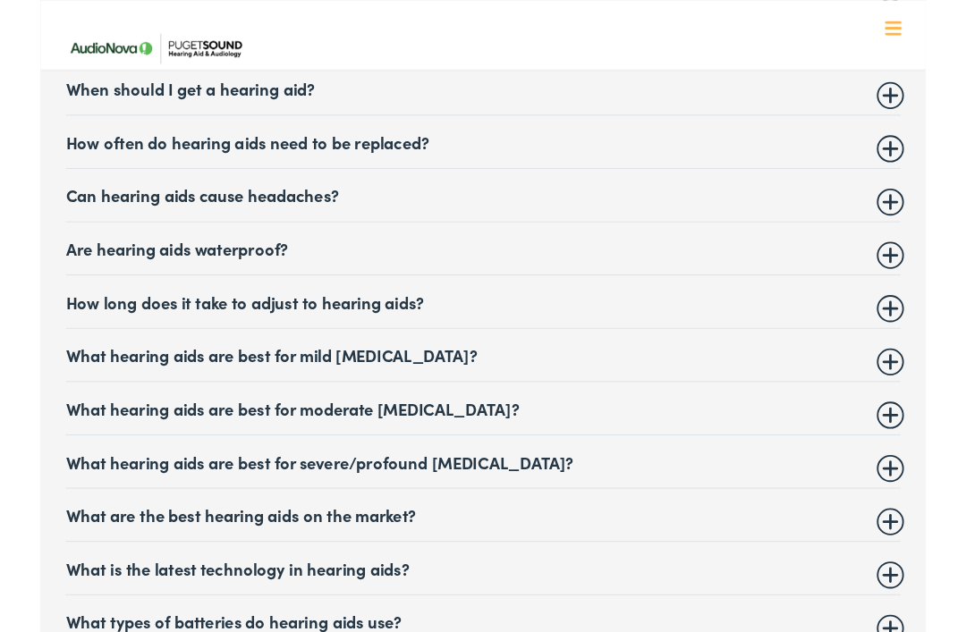
click at [915, 376] on summary "What hearing aids are best for mild hearing loss?" at bounding box center [483, 386] width 910 height 21
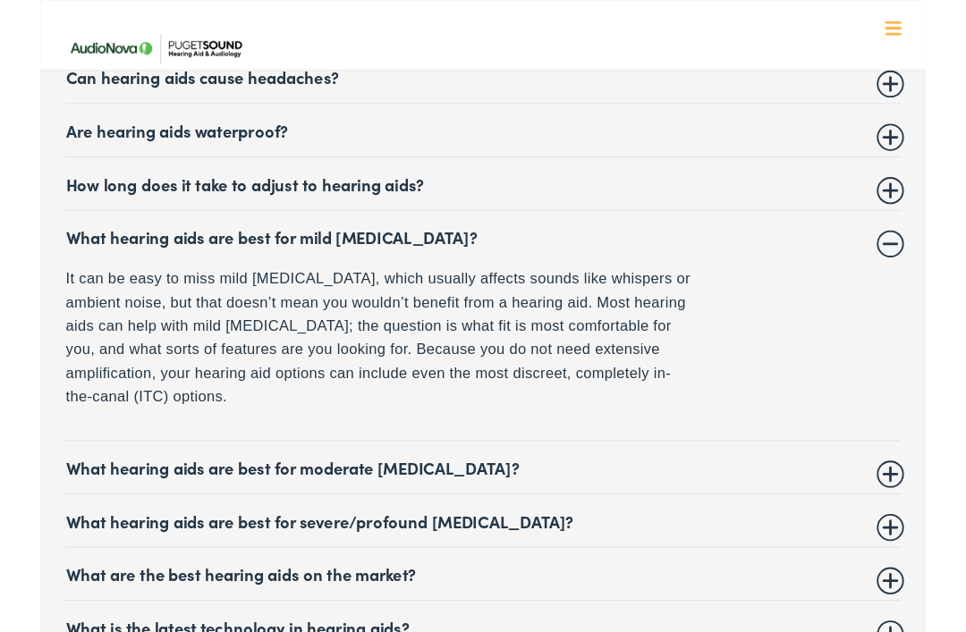
scroll to position [7299, 0]
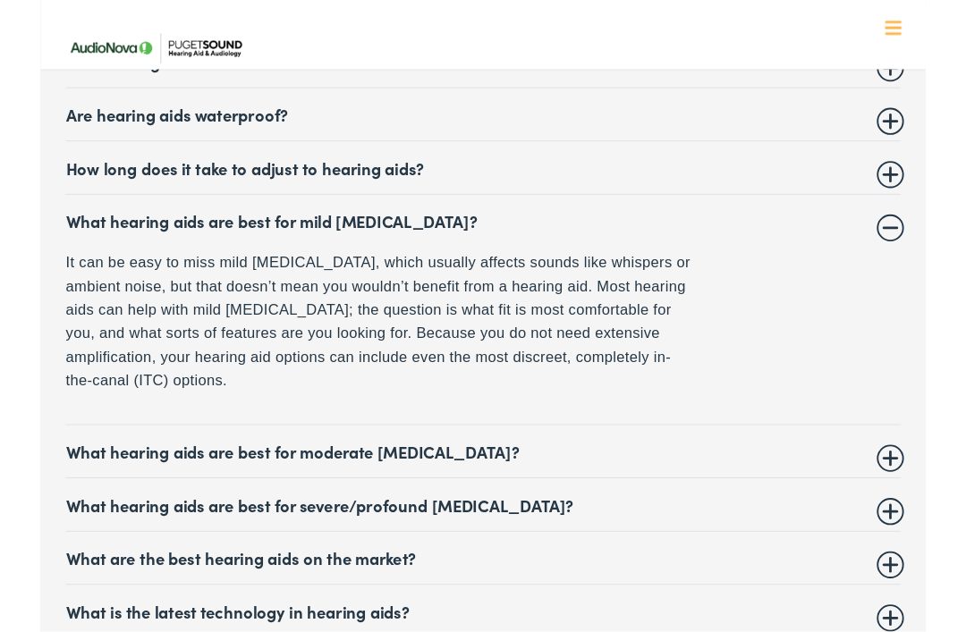
click at [714, 290] on p "It can be easy to miss mild hearing loss, which usually affects sounds like whi…" at bounding box center [372, 351] width 688 height 155
click at [931, 481] on summary "What hearing aids are best for moderate hearing loss?" at bounding box center [483, 491] width 910 height 21
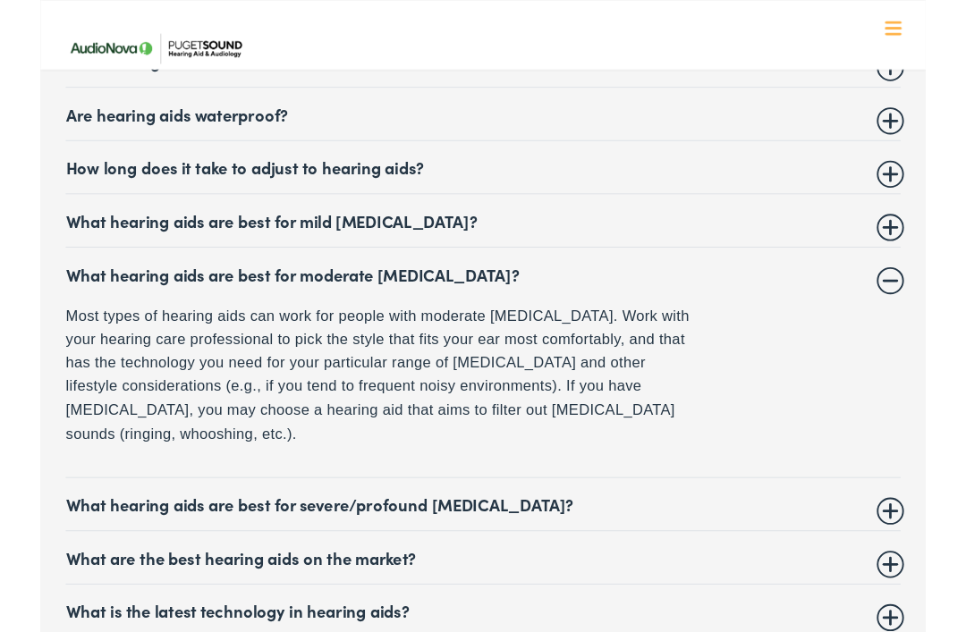
click at [931, 539] on summary "What hearing aids are best for severe/profound hearing loss?" at bounding box center [483, 549] width 910 height 21
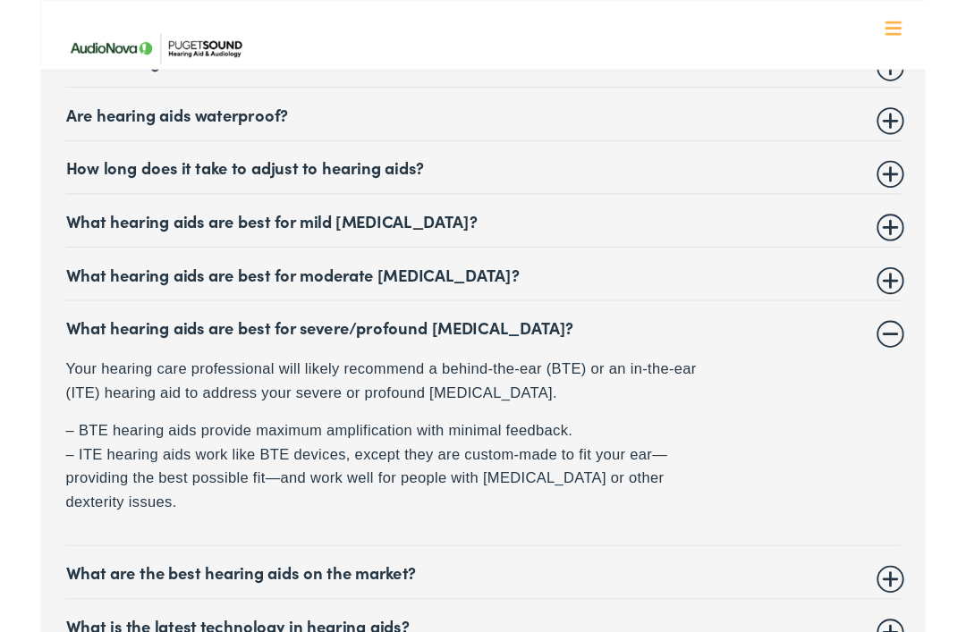
click at [935, 613] on summary "What are the best hearing aids on the market?" at bounding box center [483, 623] width 910 height 21
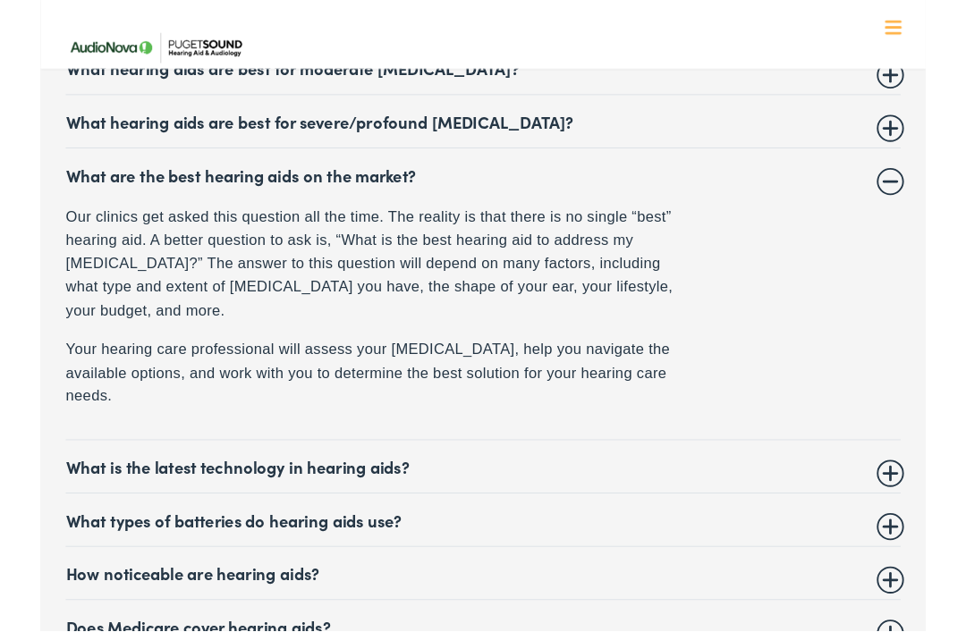
scroll to position [7524, 0]
click at [927, 498] on summary "What is the latest technology in hearing aids?" at bounding box center [483, 508] width 910 height 21
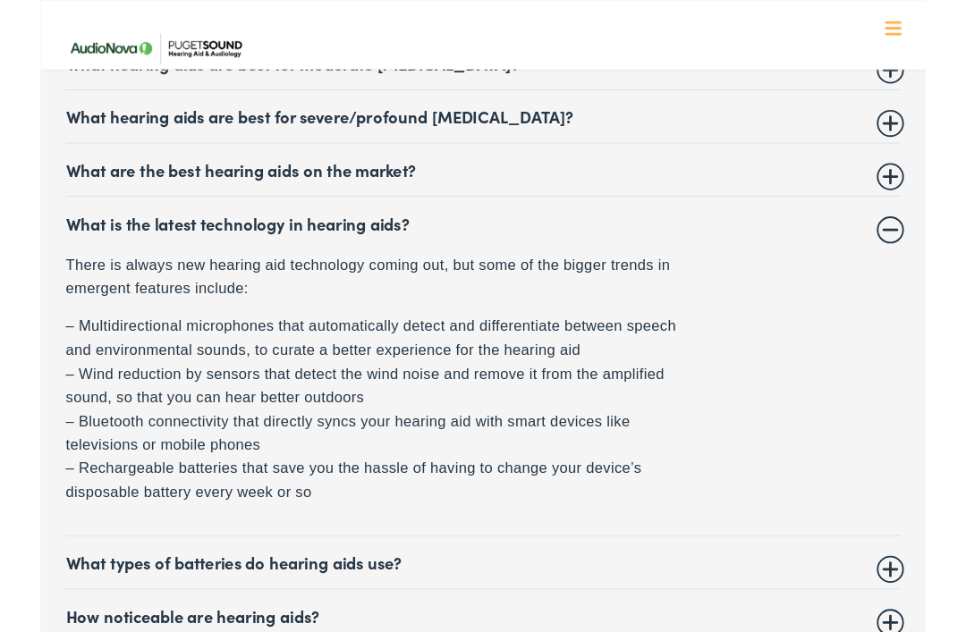
scroll to position [7529, 0]
click at [928, 603] on summary "What types of batteries do hearing aids use?" at bounding box center [483, 613] width 910 height 21
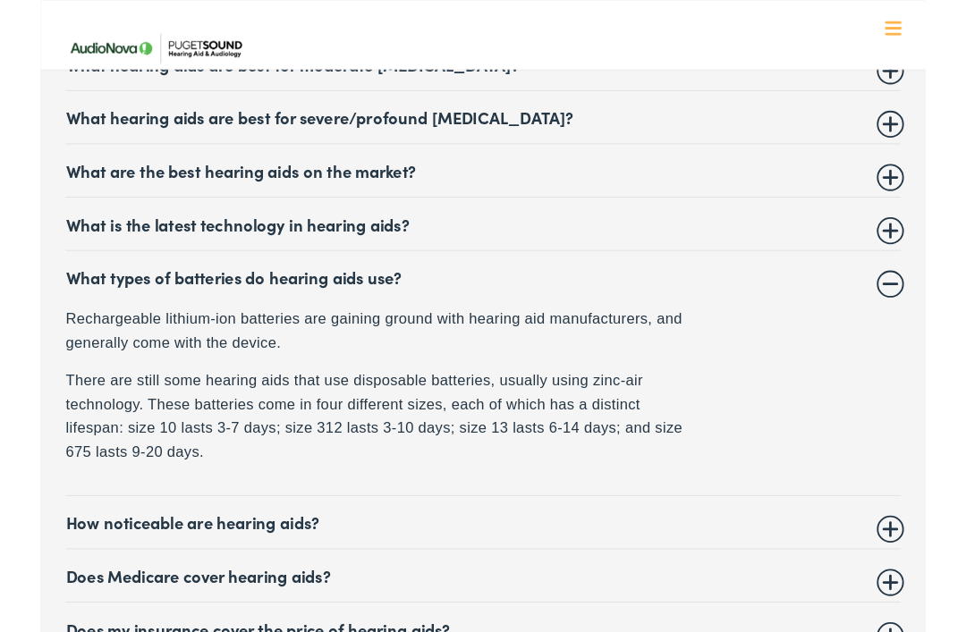
click at [924, 559] on summary "How noticeable are hearing aids?" at bounding box center [483, 569] width 910 height 21
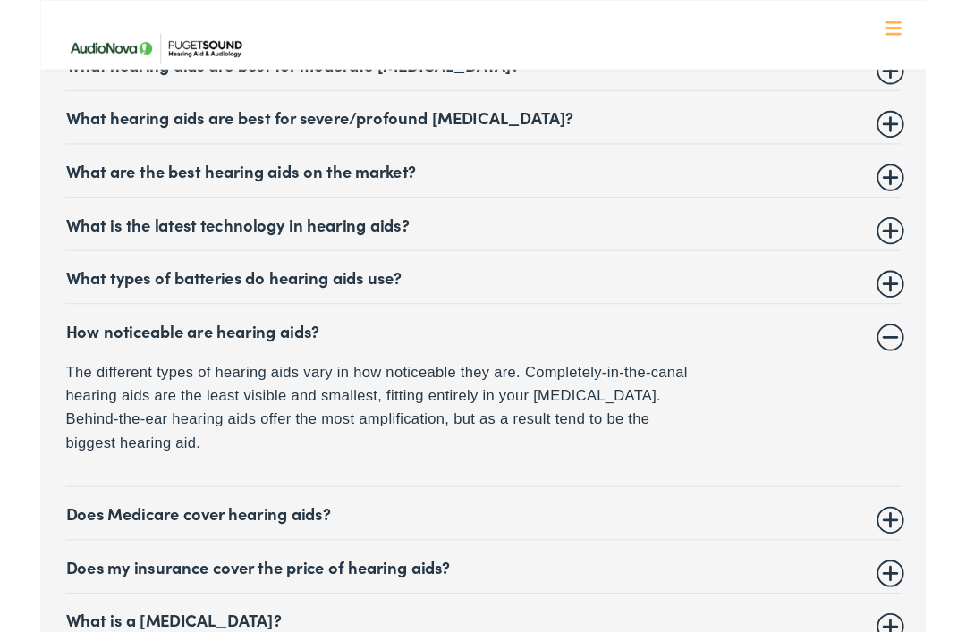
click at [932, 549] on summary "Does Medicare cover hearing aids?" at bounding box center [483, 559] width 910 height 21
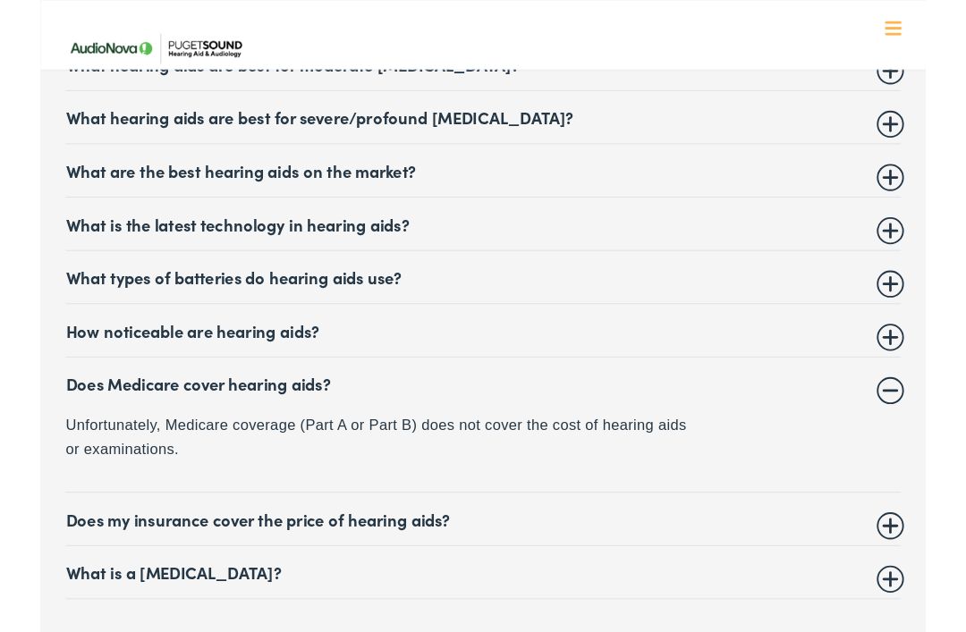
click at [933, 555] on summary "Does my insurance cover the price of hearing aids?" at bounding box center [483, 565] width 910 height 21
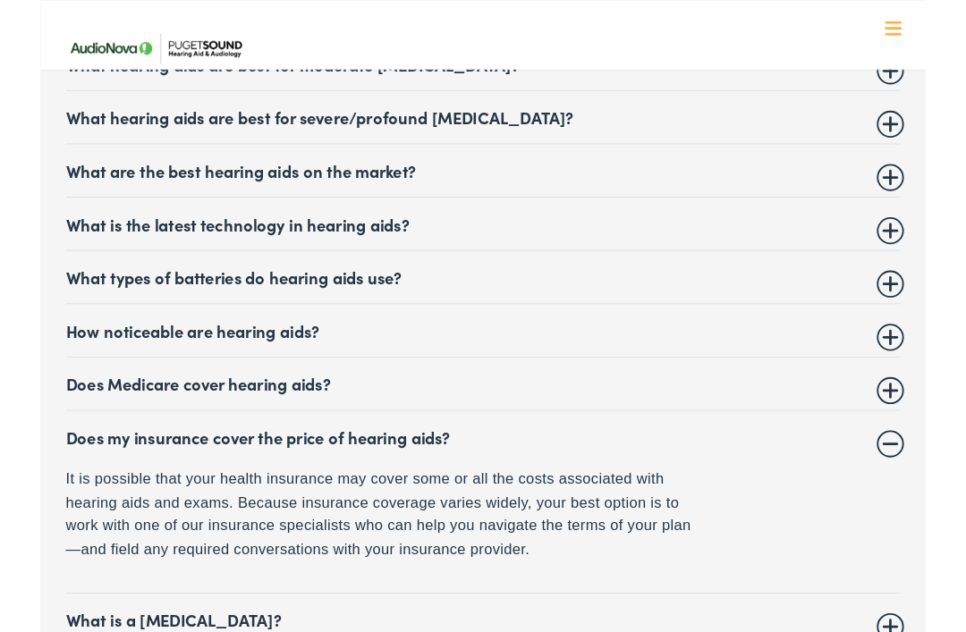
click at [926, 466] on summary "Does my insurance cover the price of hearing aids?" at bounding box center [483, 476] width 910 height 21
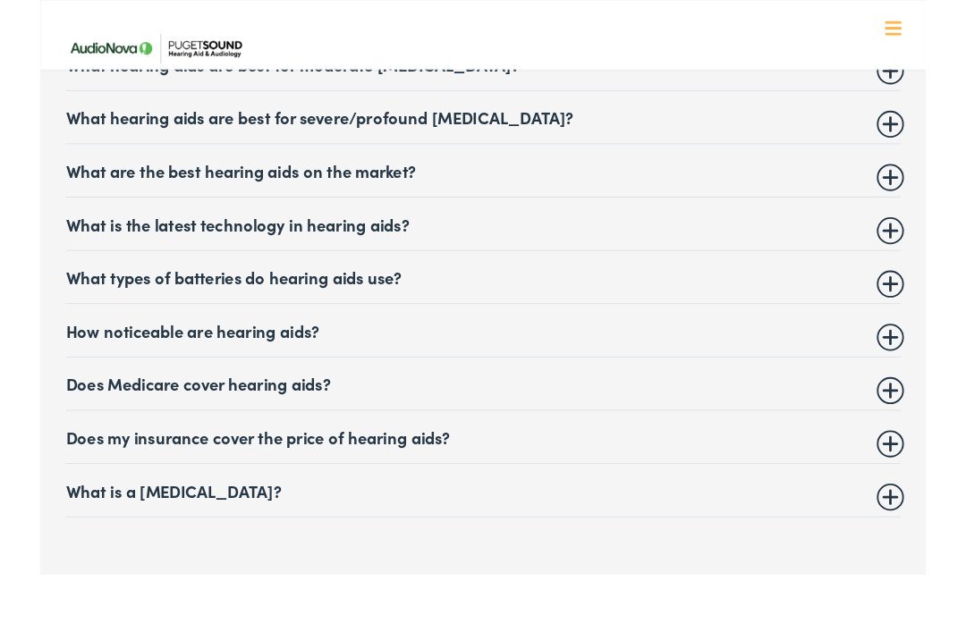
click at [935, 524] on summary "What is a hearing test?" at bounding box center [483, 534] width 910 height 21
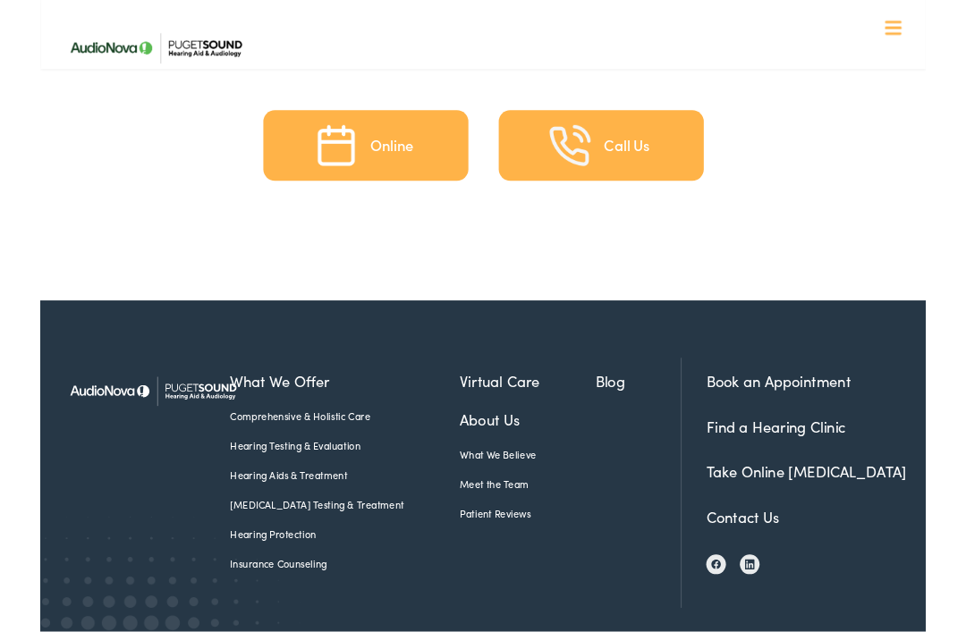
scroll to position [8608, 0]
click at [244, 606] on link "Insurance Counseling" at bounding box center [332, 614] width 250 height 16
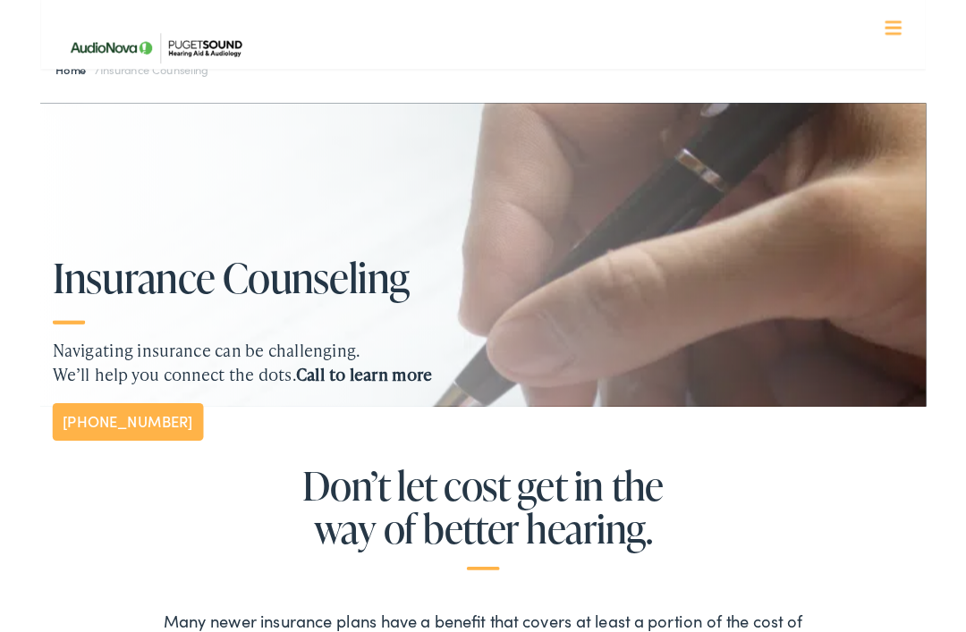
scroll to position [33, 0]
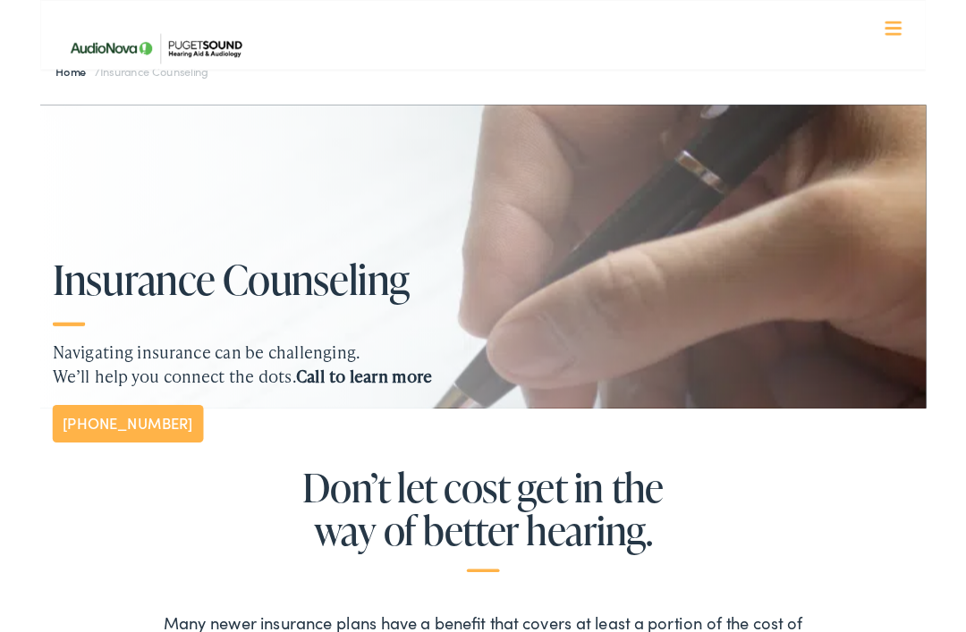
click at [887, 565] on h2 "Don’t let cost get in the way of better hearing." at bounding box center [483, 566] width 927 height 117
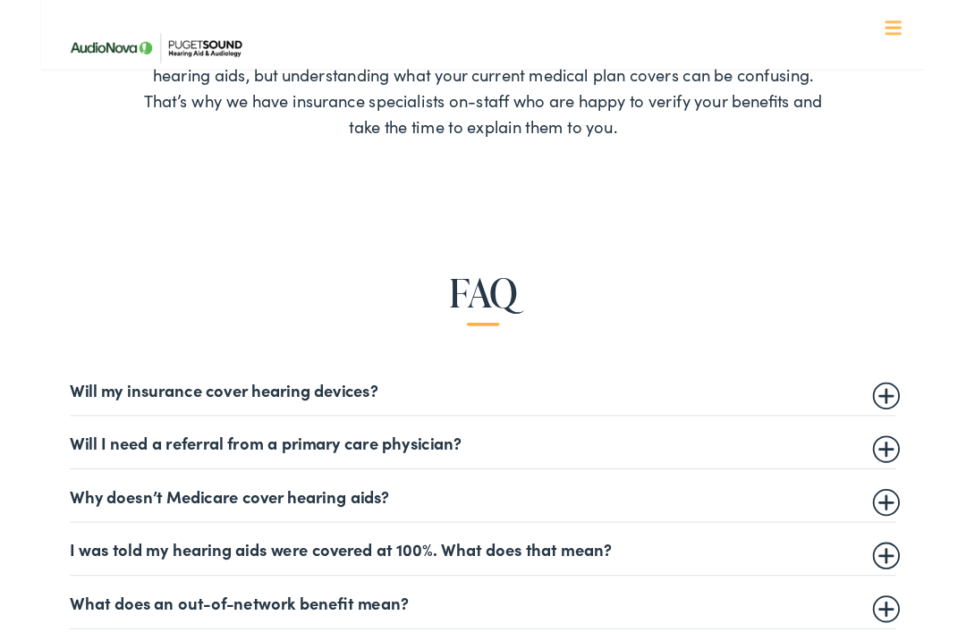
scroll to position [661, 0]
click at [917, 429] on summary "Will my insurance cover hearing devices?" at bounding box center [482, 423] width 901 height 21
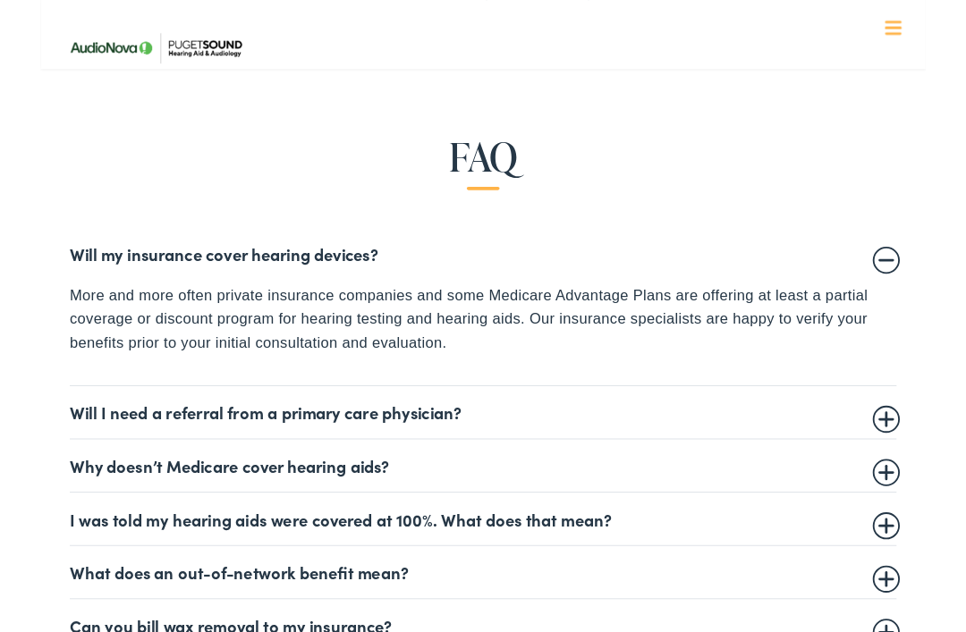
scroll to position [810, 0]
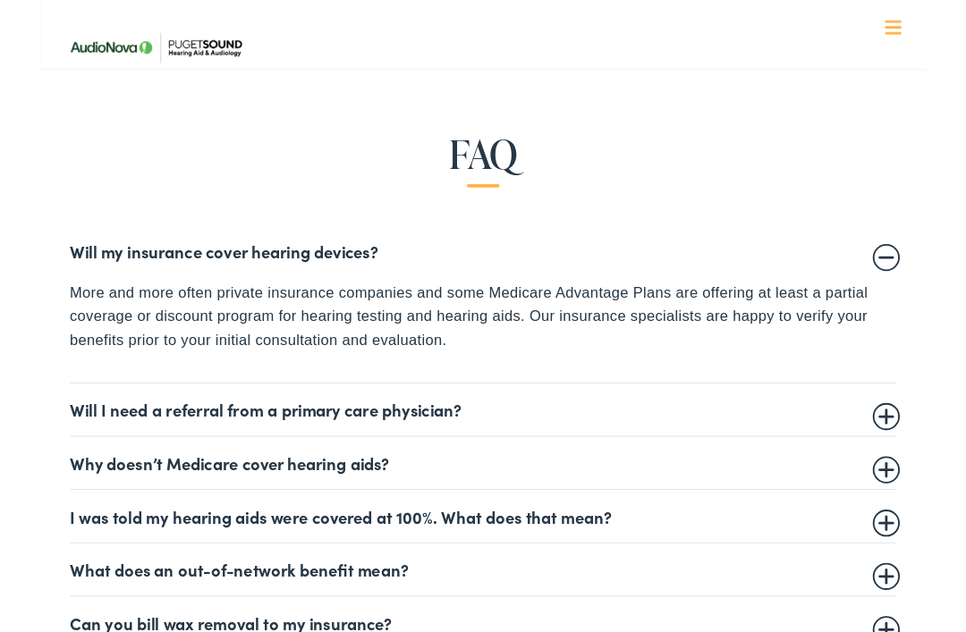
click at [928, 451] on summary "Will I need a referral from a primary care physician?" at bounding box center [482, 447] width 901 height 21
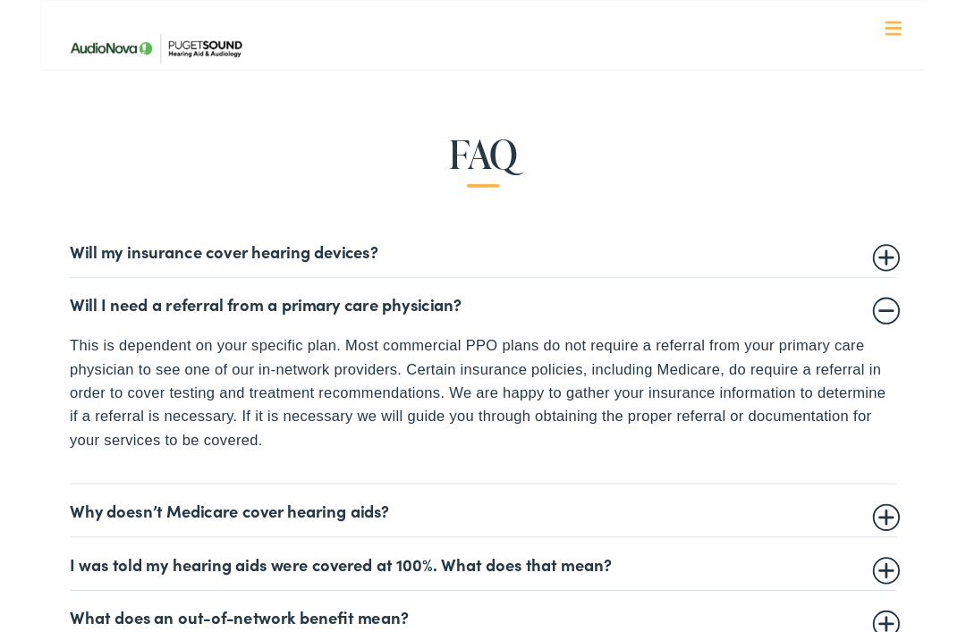
click at [772, 501] on details "Will I need a referral from a primary care physician? This is dependent on your…" at bounding box center [482, 415] width 901 height 225
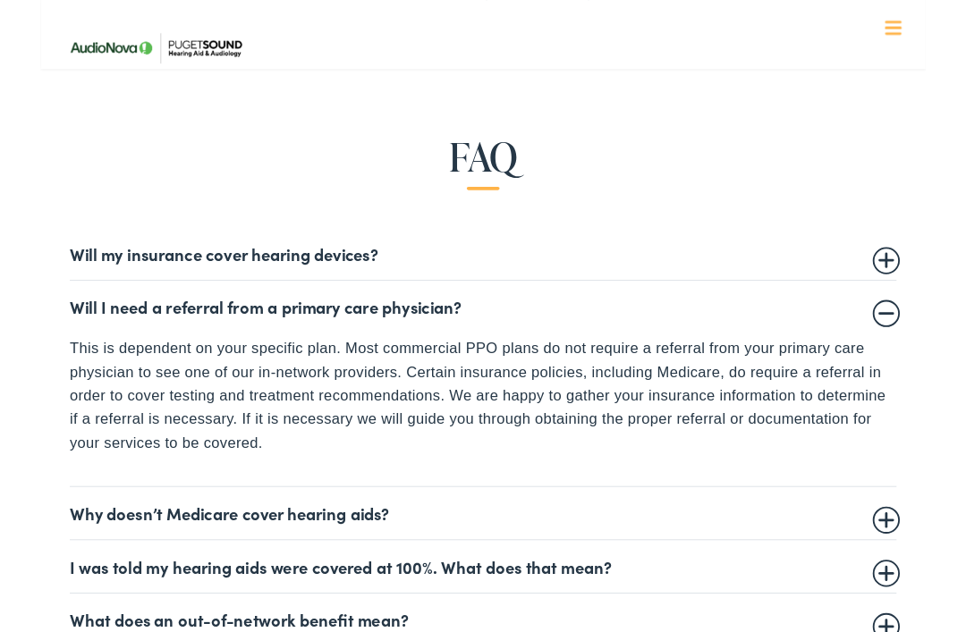
click at [790, 608] on summary "I was told my hearing aids were covered at 100%. What does that mean?" at bounding box center [482, 618] width 901 height 21
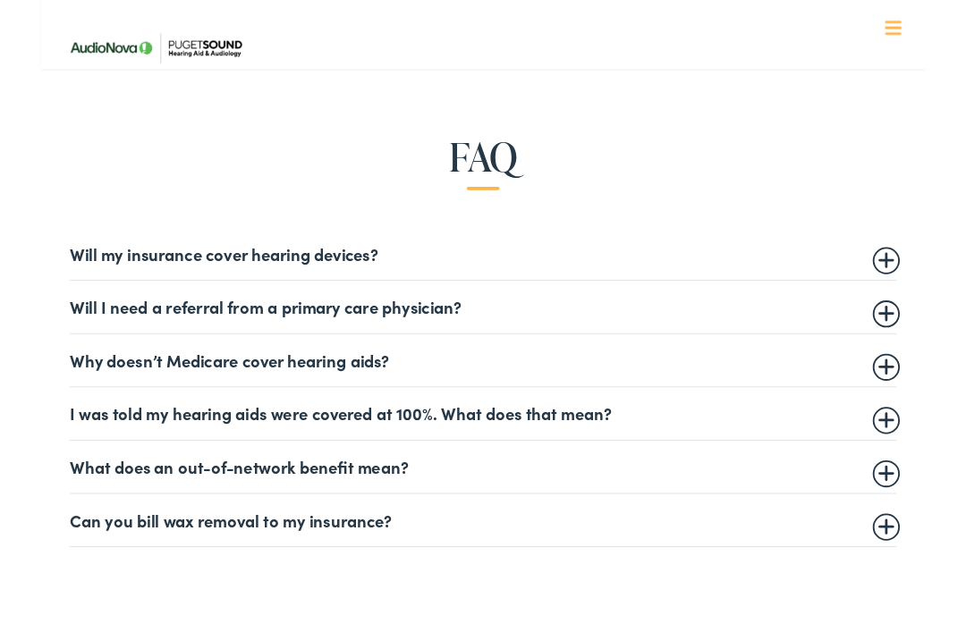
scroll to position [808, 0]
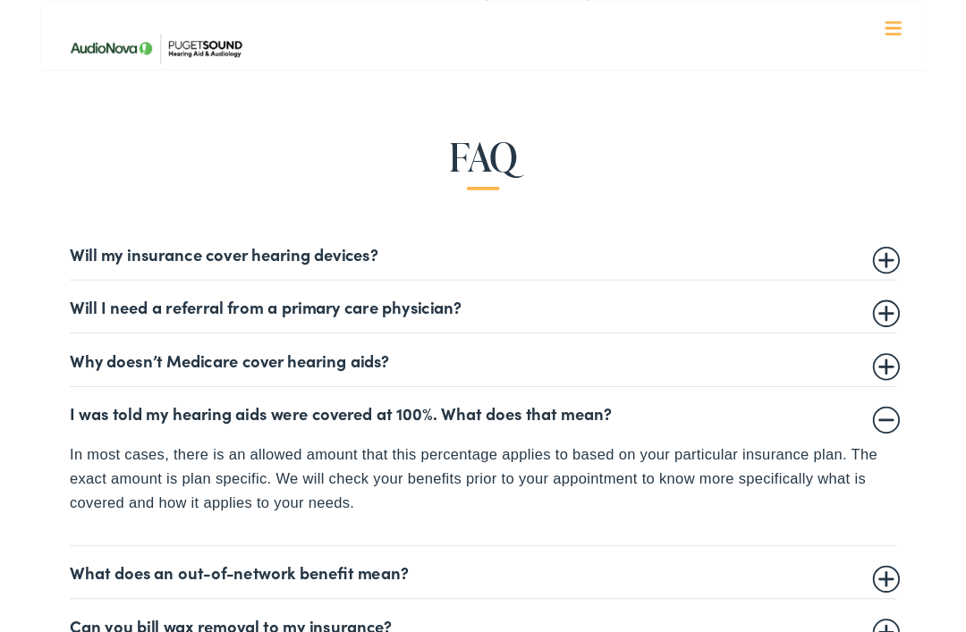
click at [927, 392] on summary "Why doesn’t Medicare cover hearing aids?" at bounding box center [482, 392] width 901 height 21
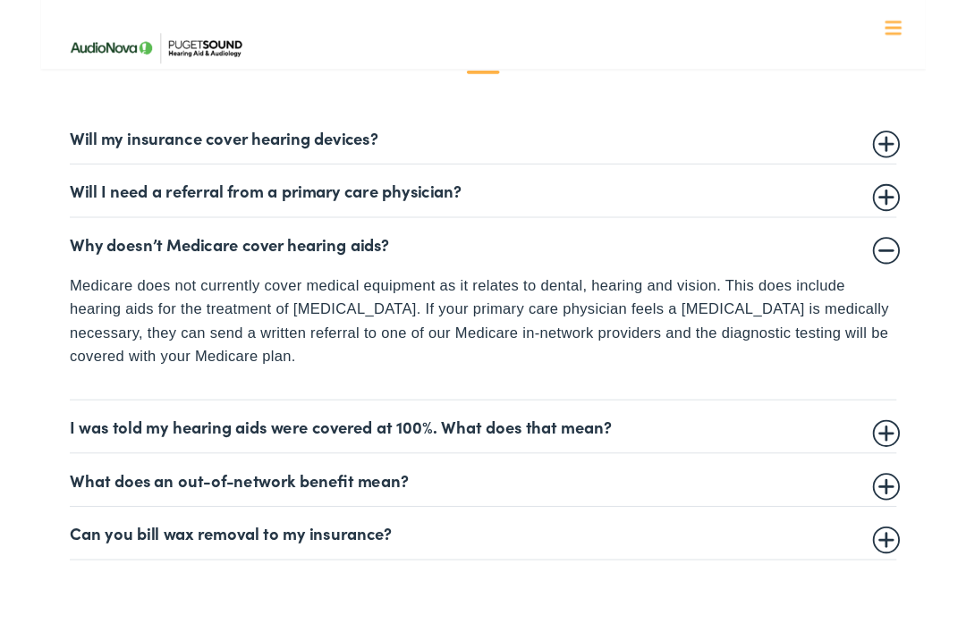
scroll to position [935, 0]
click at [929, 454] on summary "I was told my hearing aids were covered at 100%. What does that mean?" at bounding box center [482, 464] width 901 height 21
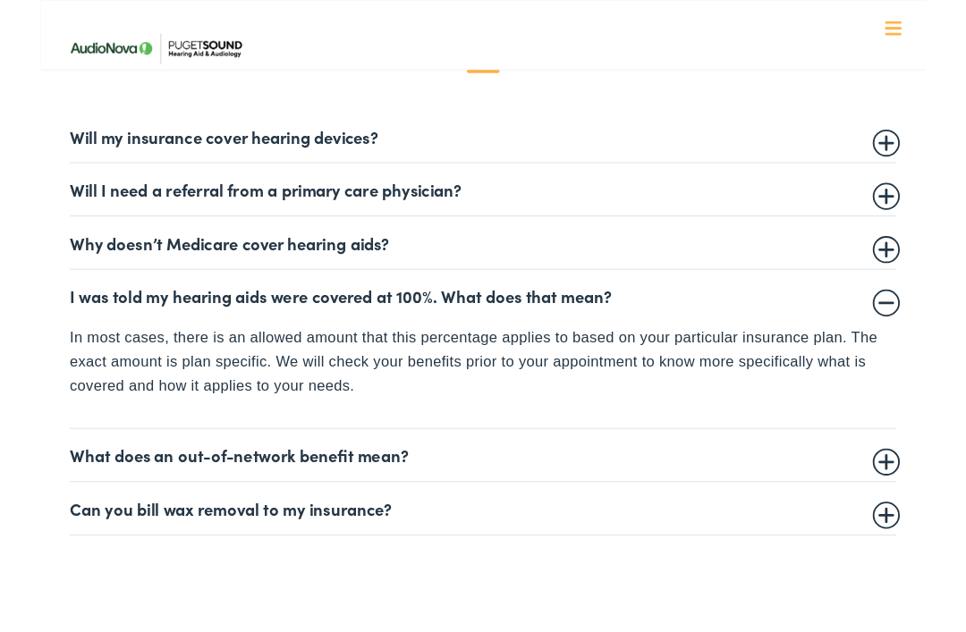
click at [926, 558] on summary "Can you bill wax removal to my insurance?" at bounding box center [482, 554] width 901 height 21
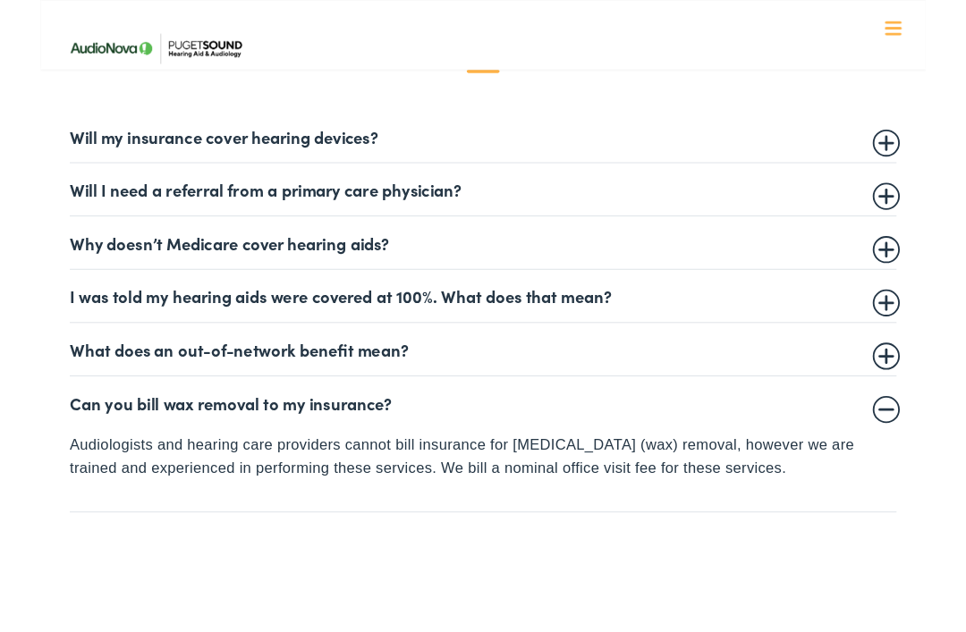
click at [924, 444] on summary "Can you bill wax removal to my insurance?" at bounding box center [482, 438] width 901 height 21
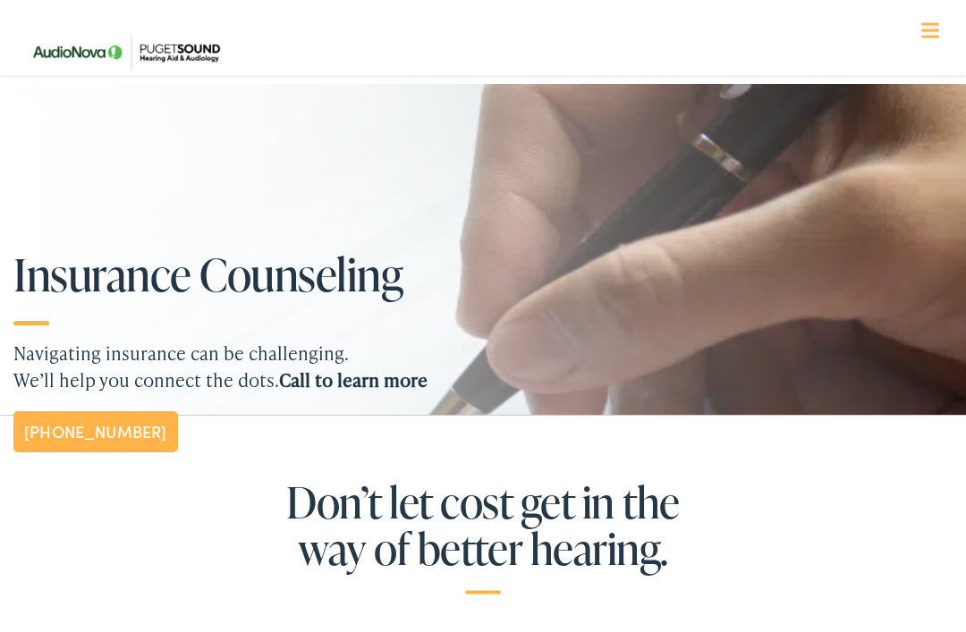
scroll to position [0, 0]
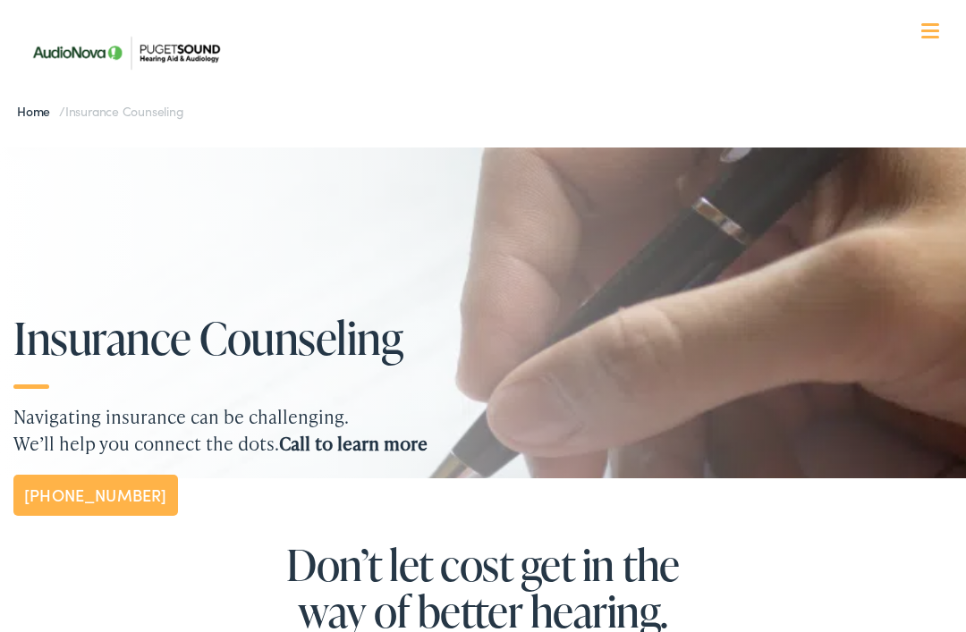
click at [796, 197] on div at bounding box center [483, 313] width 966 height 331
click at [800, 205] on div at bounding box center [483, 313] width 966 height 331
click at [800, 197] on div at bounding box center [483, 313] width 966 height 331
click at [788, 199] on div at bounding box center [483, 313] width 966 height 331
click at [781, 205] on div at bounding box center [483, 313] width 966 height 331
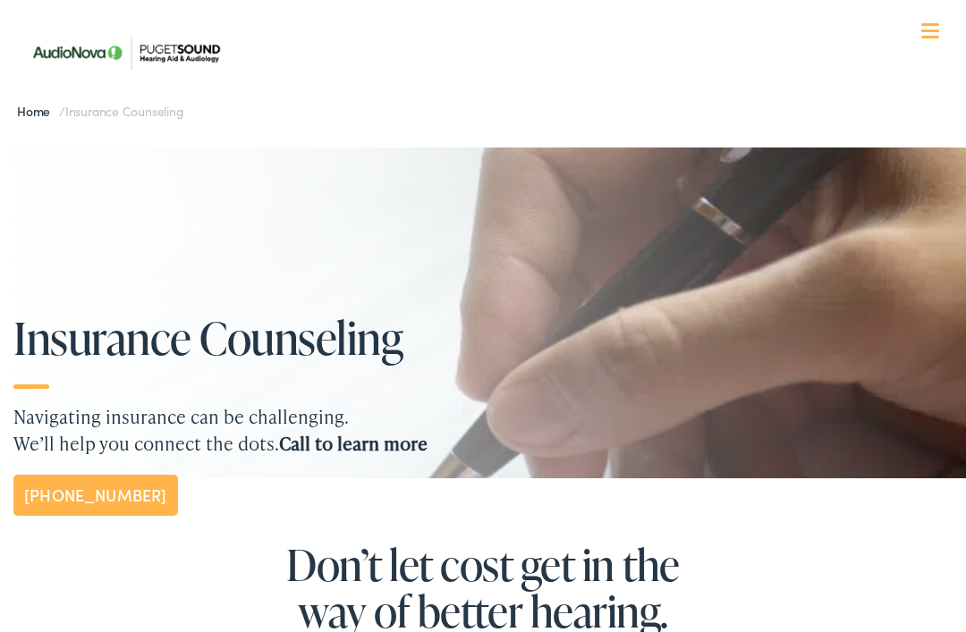
click at [767, 201] on div at bounding box center [483, 313] width 966 height 331
click at [765, 197] on div at bounding box center [483, 313] width 966 height 331
click at [765, 201] on div at bounding box center [483, 313] width 966 height 331
click at [765, 199] on div at bounding box center [483, 313] width 966 height 331
click at [755, 204] on div at bounding box center [483, 313] width 966 height 331
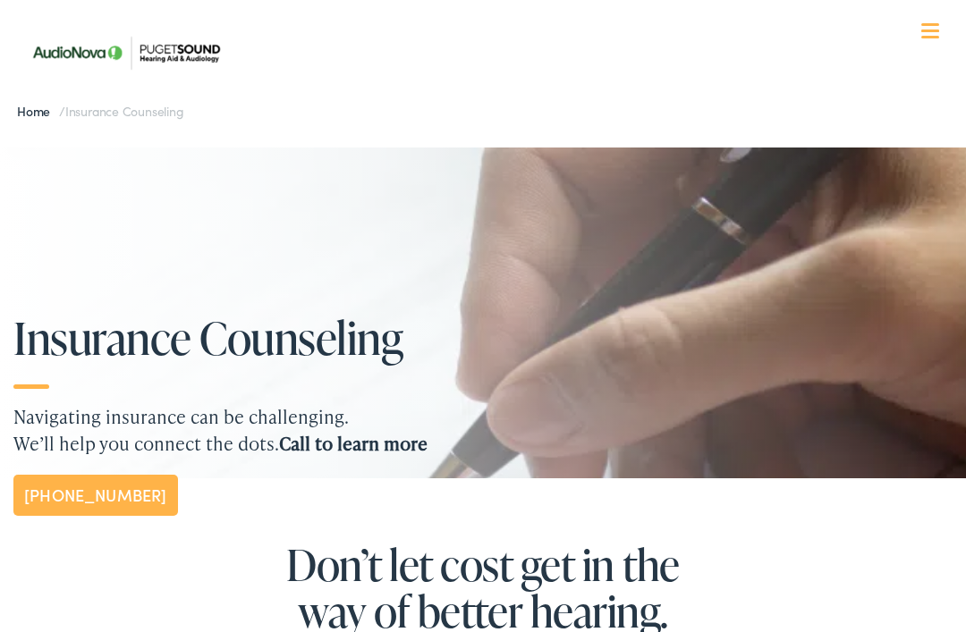
click at [748, 209] on div at bounding box center [483, 313] width 966 height 331
click at [752, 208] on div at bounding box center [483, 313] width 966 height 331
click at [750, 190] on div at bounding box center [483, 313] width 966 height 331
click at [747, 189] on div at bounding box center [483, 313] width 966 height 331
click at [745, 176] on div at bounding box center [483, 313] width 966 height 331
